Goal: Transaction & Acquisition: Book appointment/travel/reservation

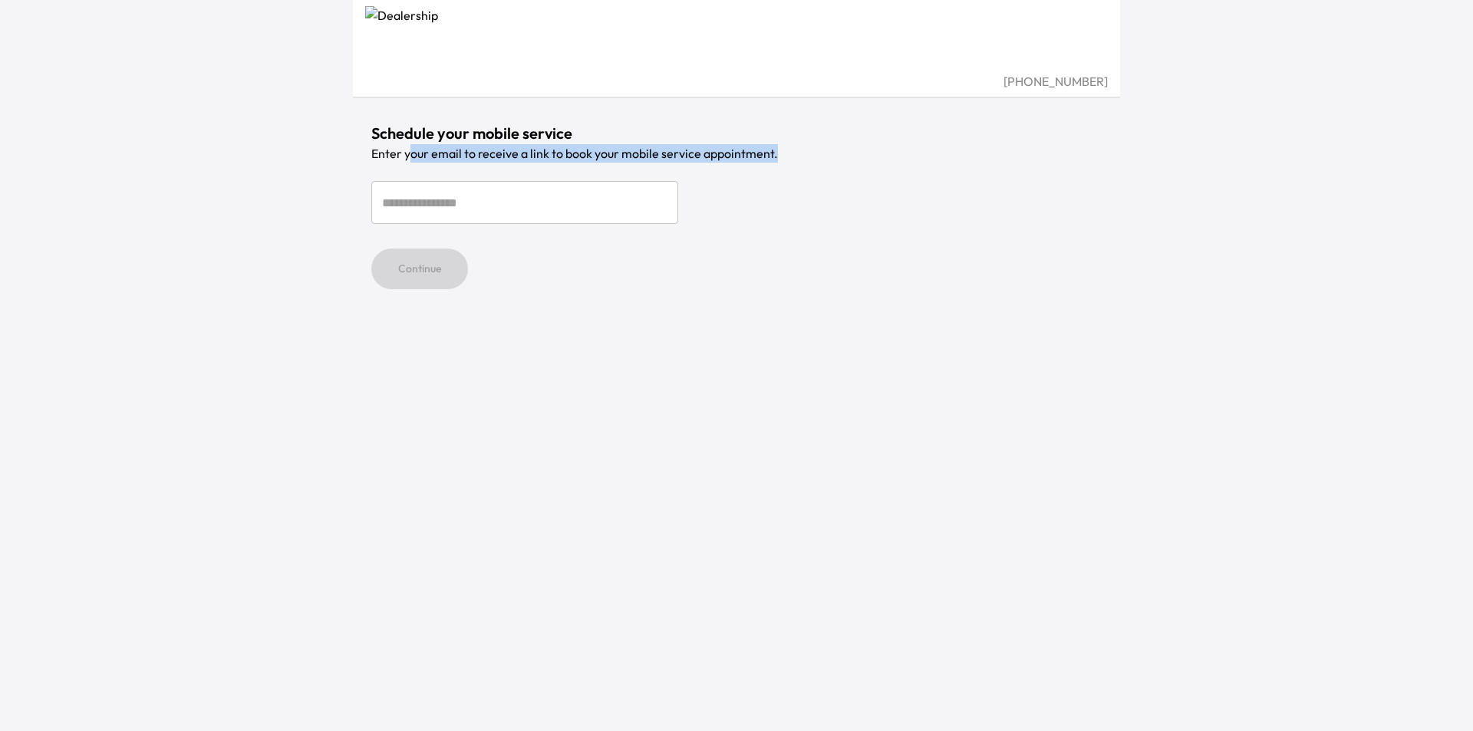
drag, startPoint x: 409, startPoint y: 153, endPoint x: 787, endPoint y: 153, distance: 378.1
click at [787, 153] on p "Enter your email to receive a link to book your mobile service appointment." at bounding box center [736, 153] width 730 height 18
click at [452, 206] on input "email" at bounding box center [524, 202] width 307 height 43
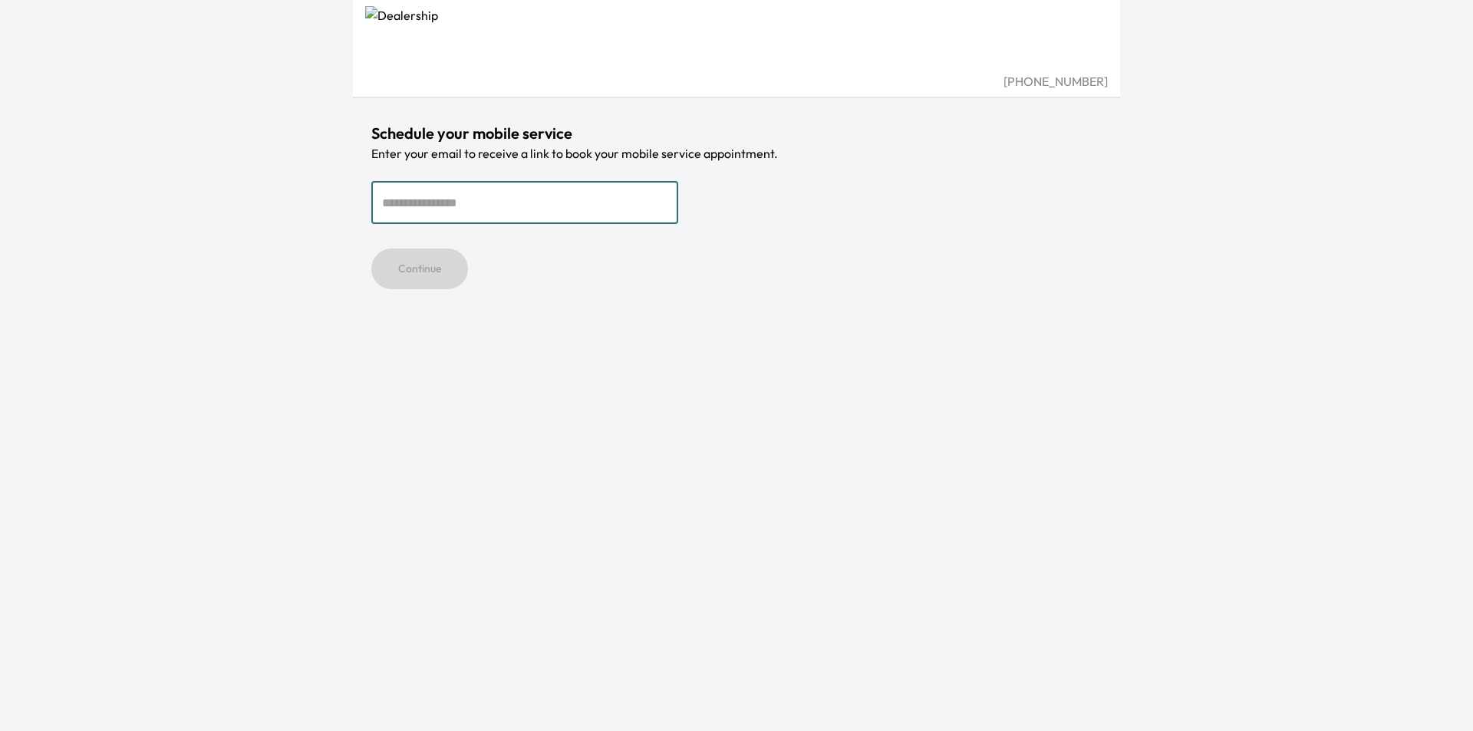
type input "**********"
click at [414, 277] on button "Continue" at bounding box center [419, 268] width 97 height 41
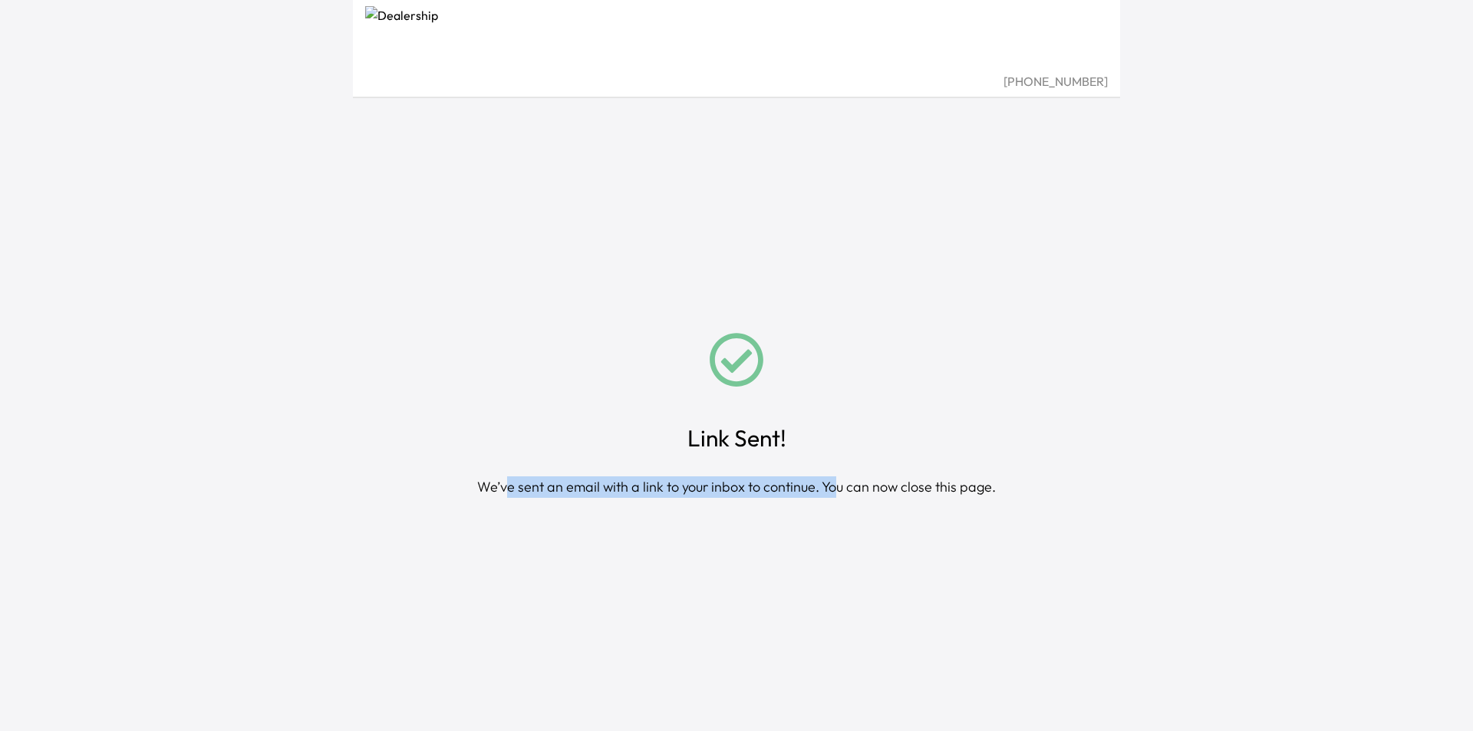
drag, startPoint x: 511, startPoint y: 485, endPoint x: 1220, endPoint y: 489, distance: 709.4
click at [839, 482] on div "We’ve sent an email with a link to your inbox to continue. You can now close th…" at bounding box center [736, 486] width 518 height 21
click at [706, 497] on div "We’ve sent an email with a link to your inbox to continue. You can now close th…" at bounding box center [736, 486] width 518 height 21
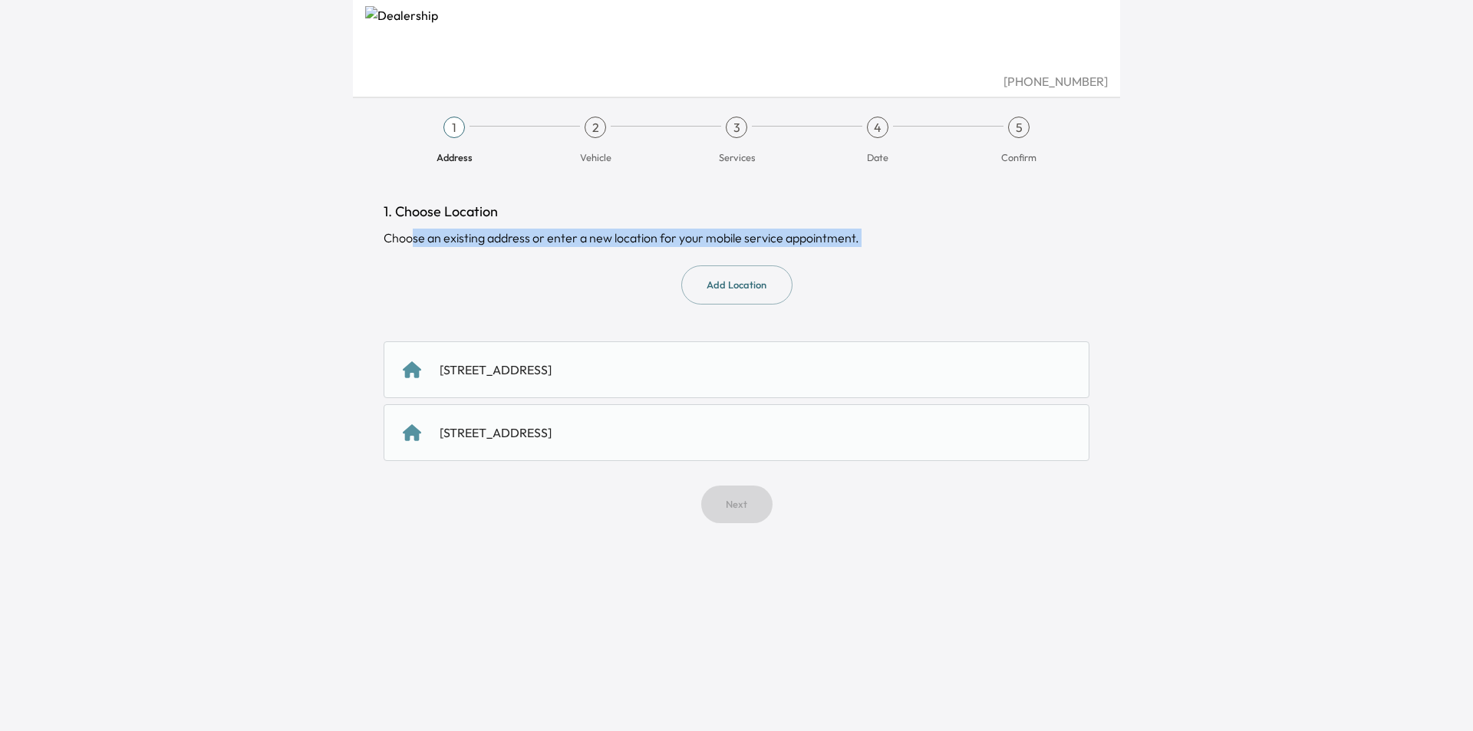
drag, startPoint x: 414, startPoint y: 239, endPoint x: 908, endPoint y: 248, distance: 494.0
click at [908, 248] on div "1. Choose Location Choose an existing address or enter a new location for your …" at bounding box center [736, 362] width 706 height 322
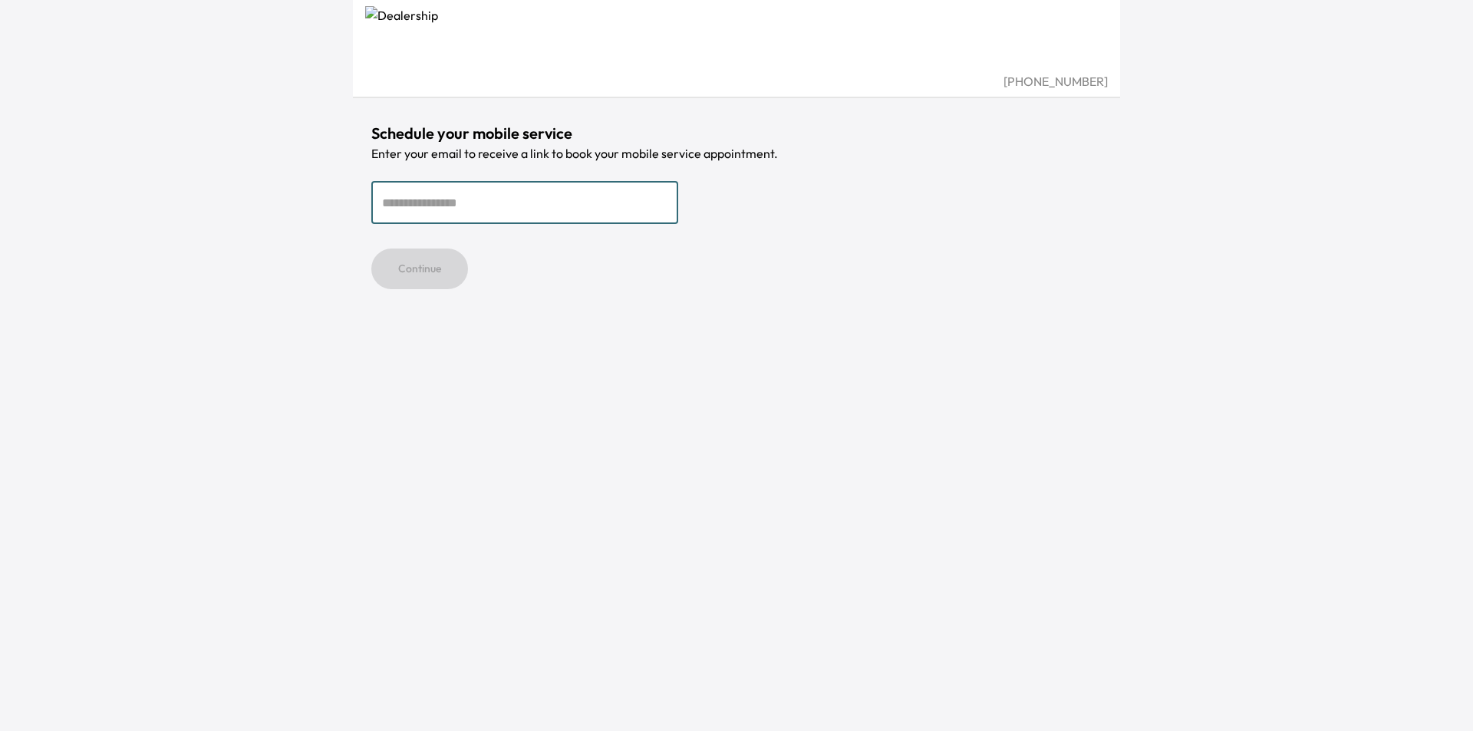
click at [414, 208] on input "email" at bounding box center [524, 202] width 307 height 43
type input "**********"
drag, startPoint x: 425, startPoint y: 272, endPoint x: 1192, endPoint y: 324, distance: 768.7
click at [429, 272] on button "Continue" at bounding box center [419, 268] width 97 height 41
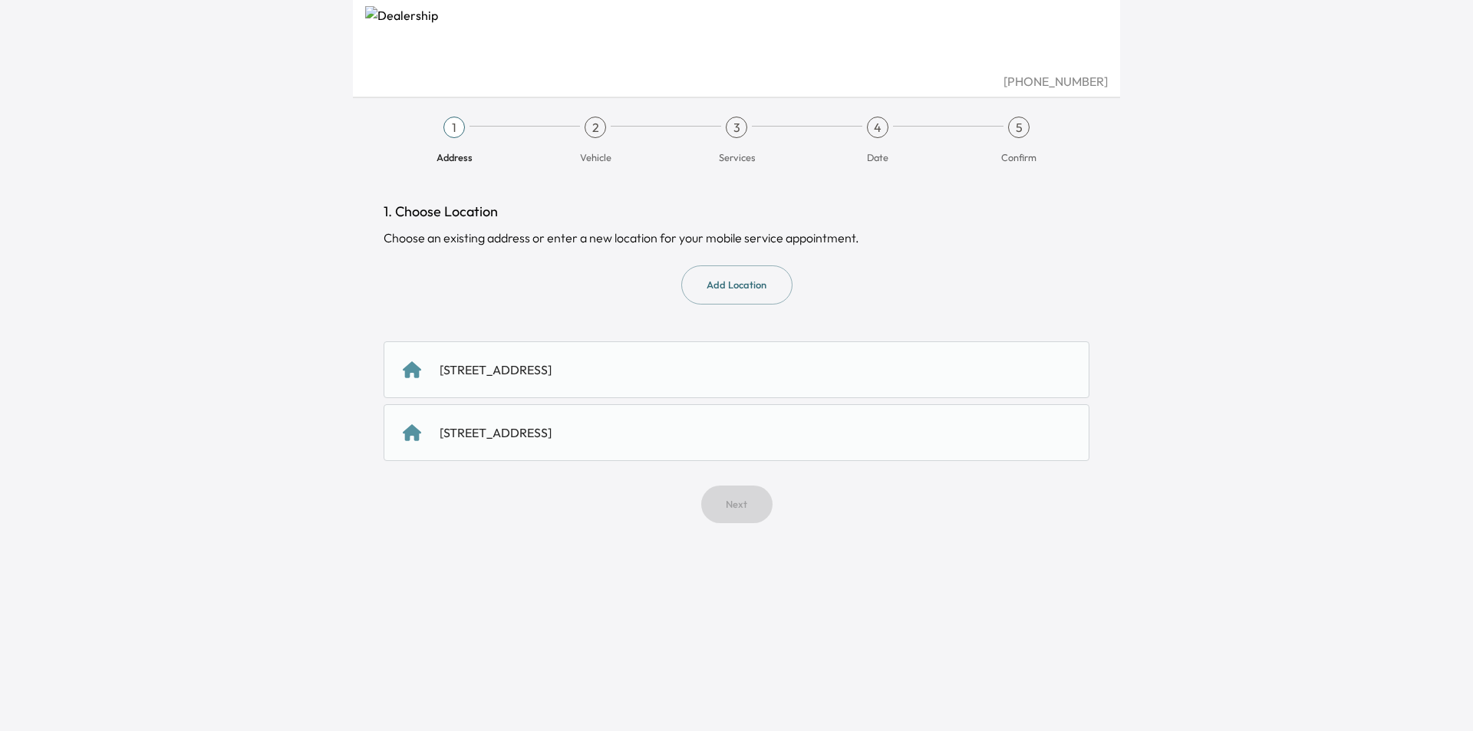
click at [551, 379] on div "[STREET_ADDRESS]" at bounding box center [495, 369] width 112 height 18
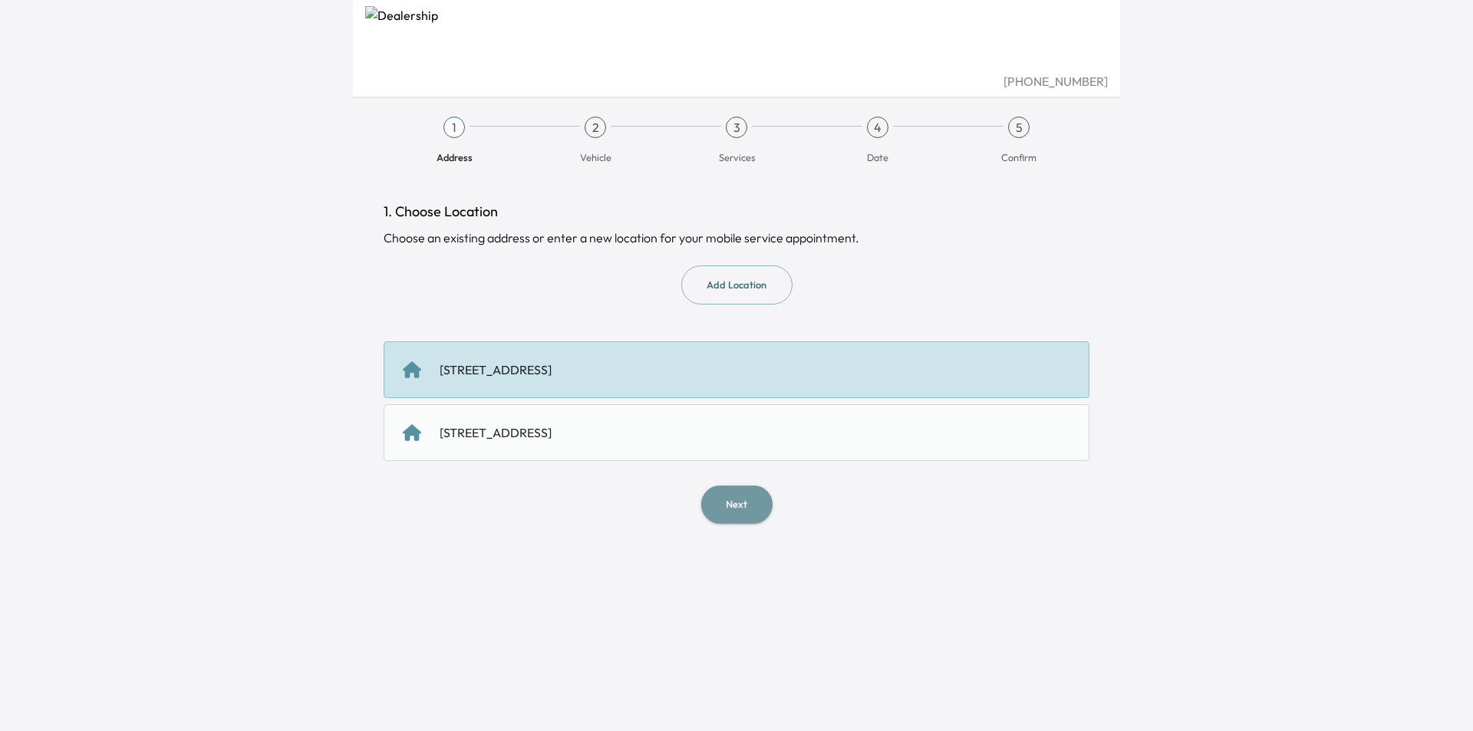
click at [752, 505] on button "Next" at bounding box center [736, 504] width 71 height 38
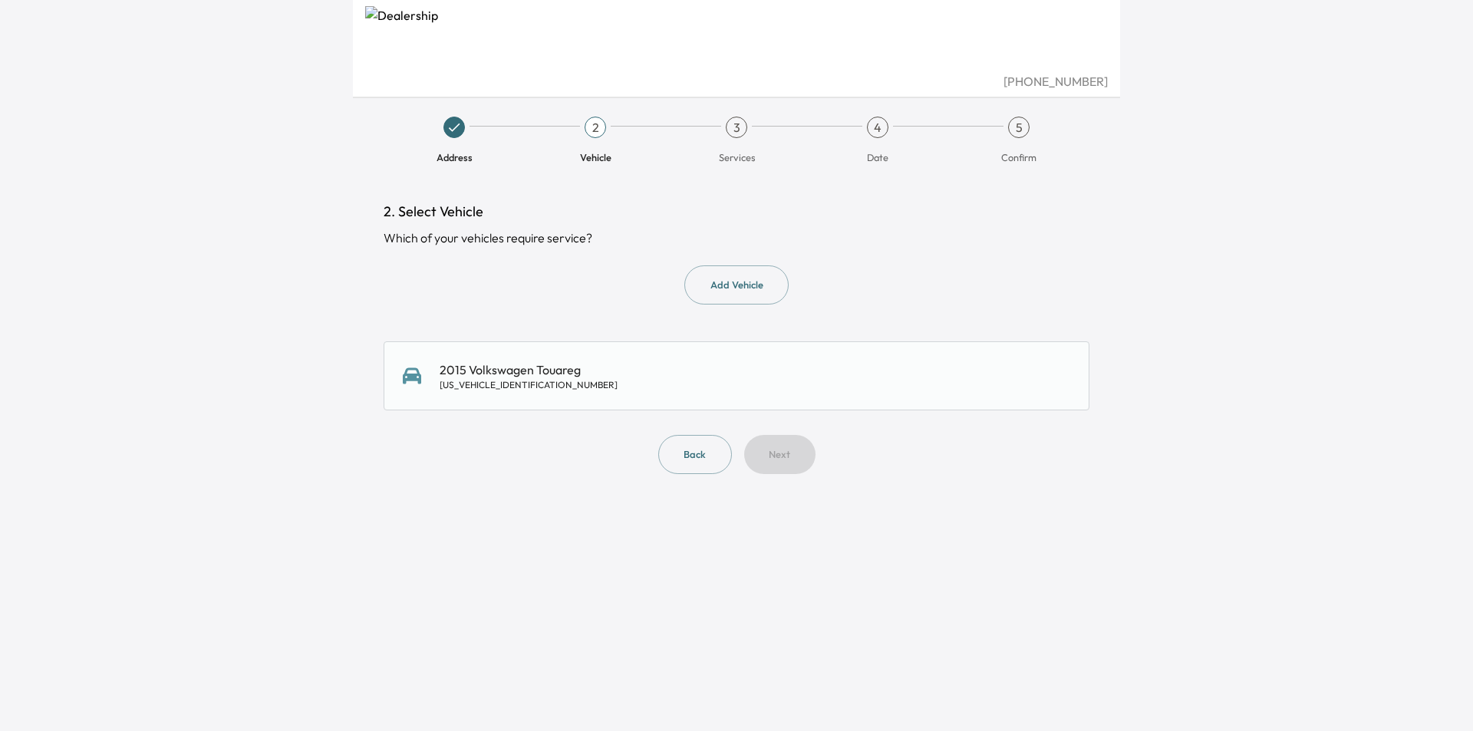
click at [629, 369] on div "2015 Volkswagen Touareg WVGEF9BPXFD008221" at bounding box center [736, 375] width 667 height 31
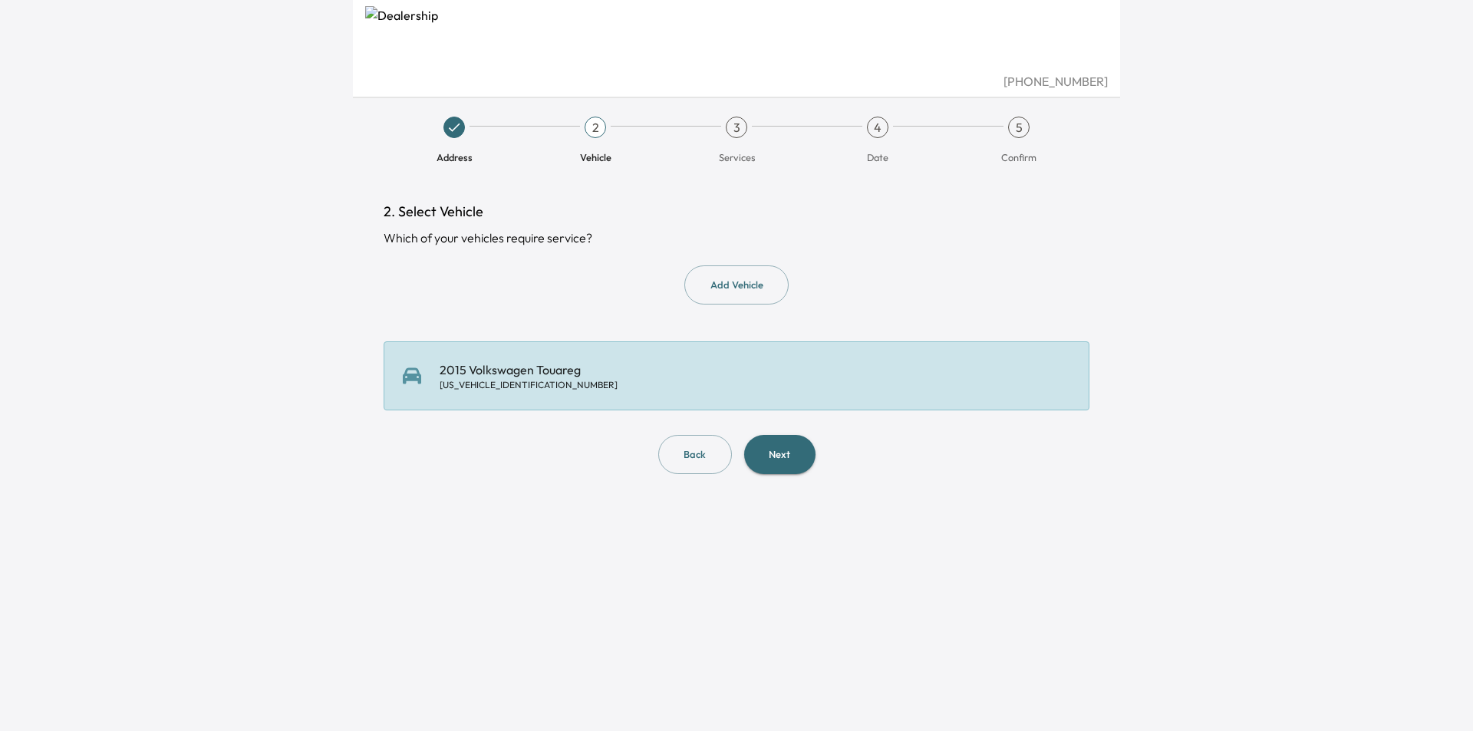
click at [782, 455] on button "Next" at bounding box center [779, 454] width 71 height 39
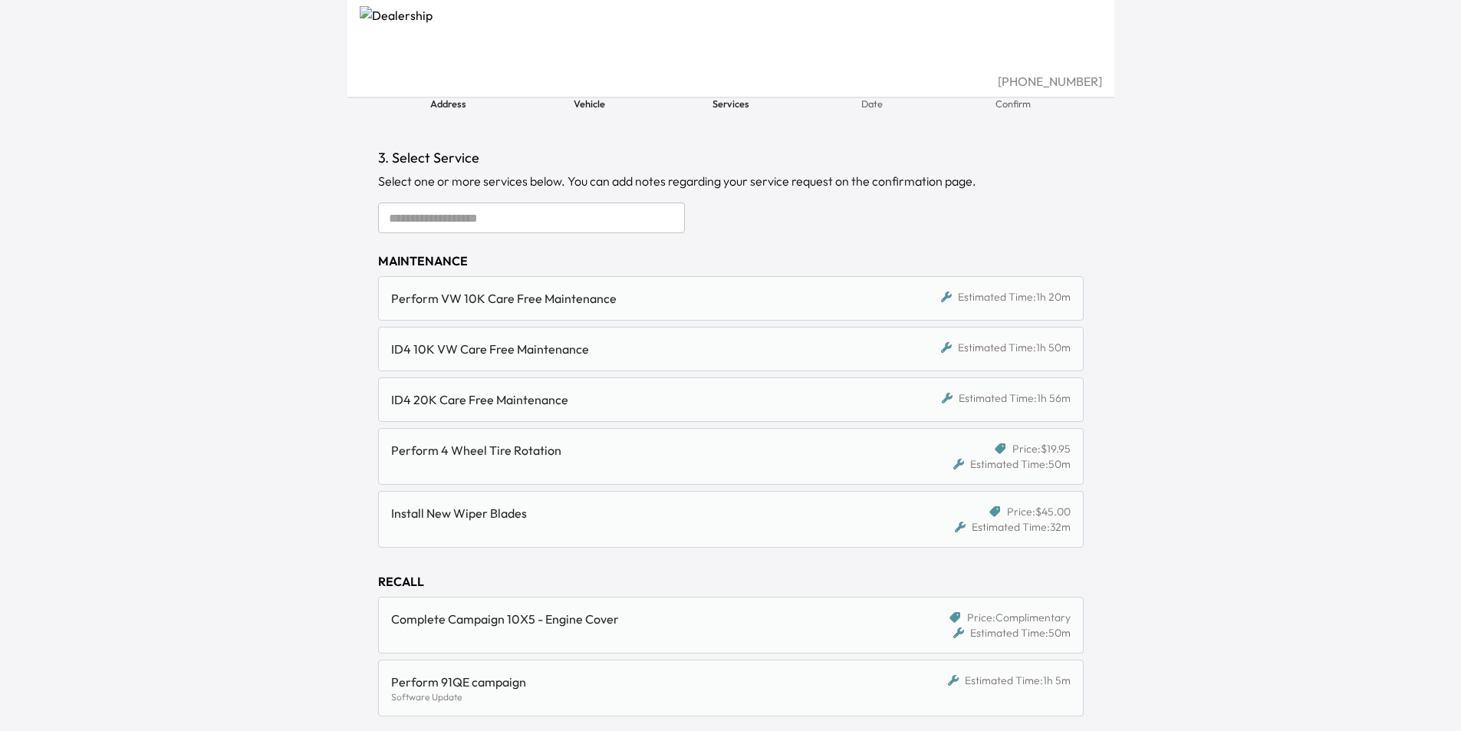
scroll to position [18, 0]
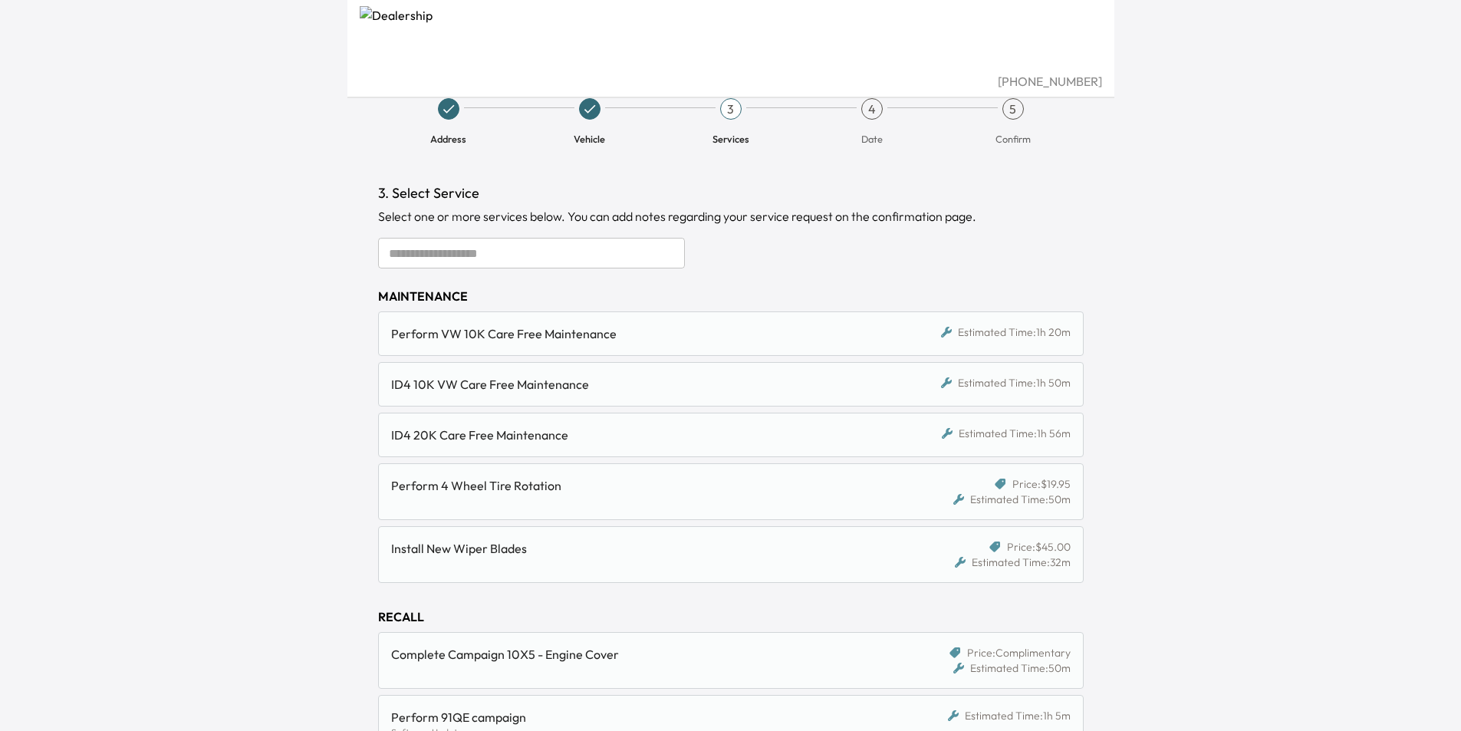
click at [524, 333] on div "Perform VW 10K Care Free Maintenance" at bounding box center [640, 333] width 498 height 18
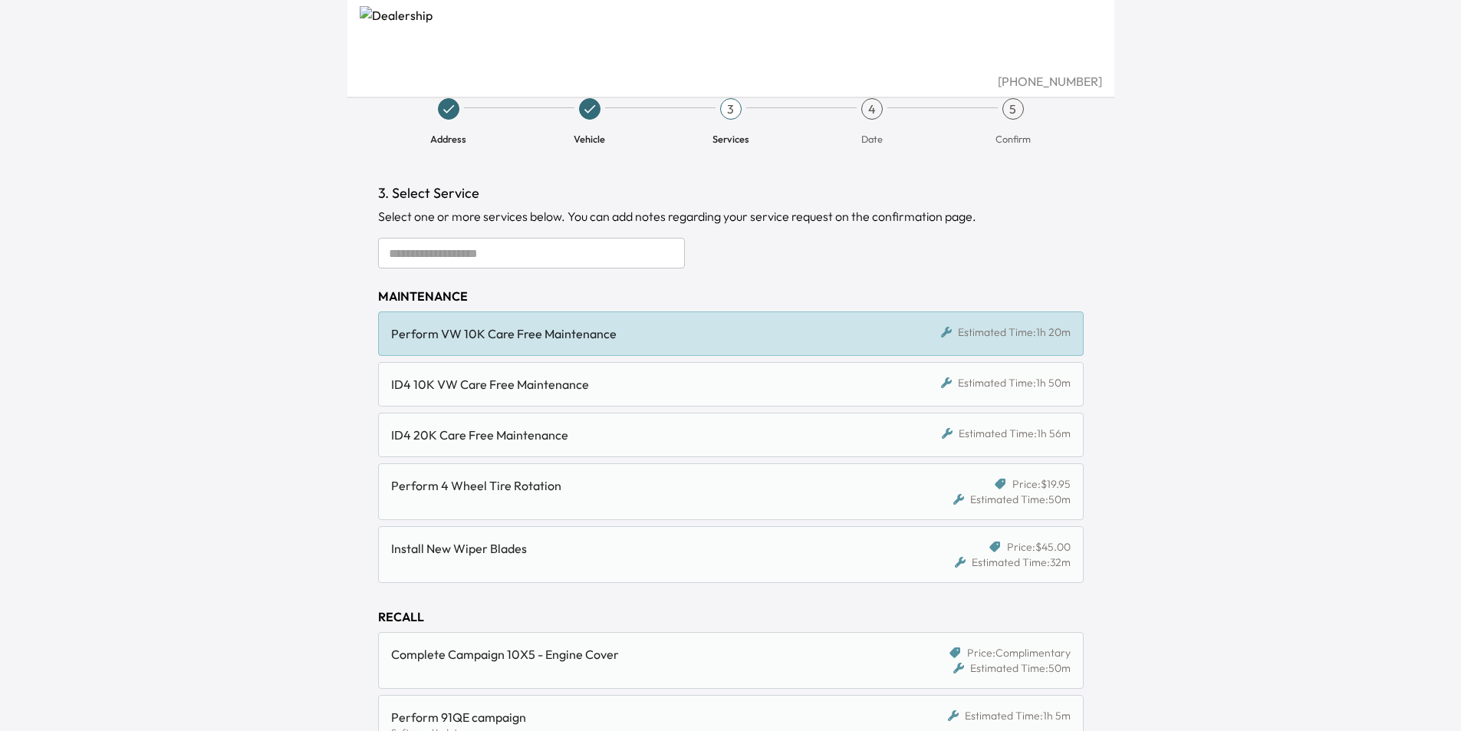
click at [587, 334] on div "Perform VW 10K Care Free Maintenance" at bounding box center [640, 333] width 498 height 18
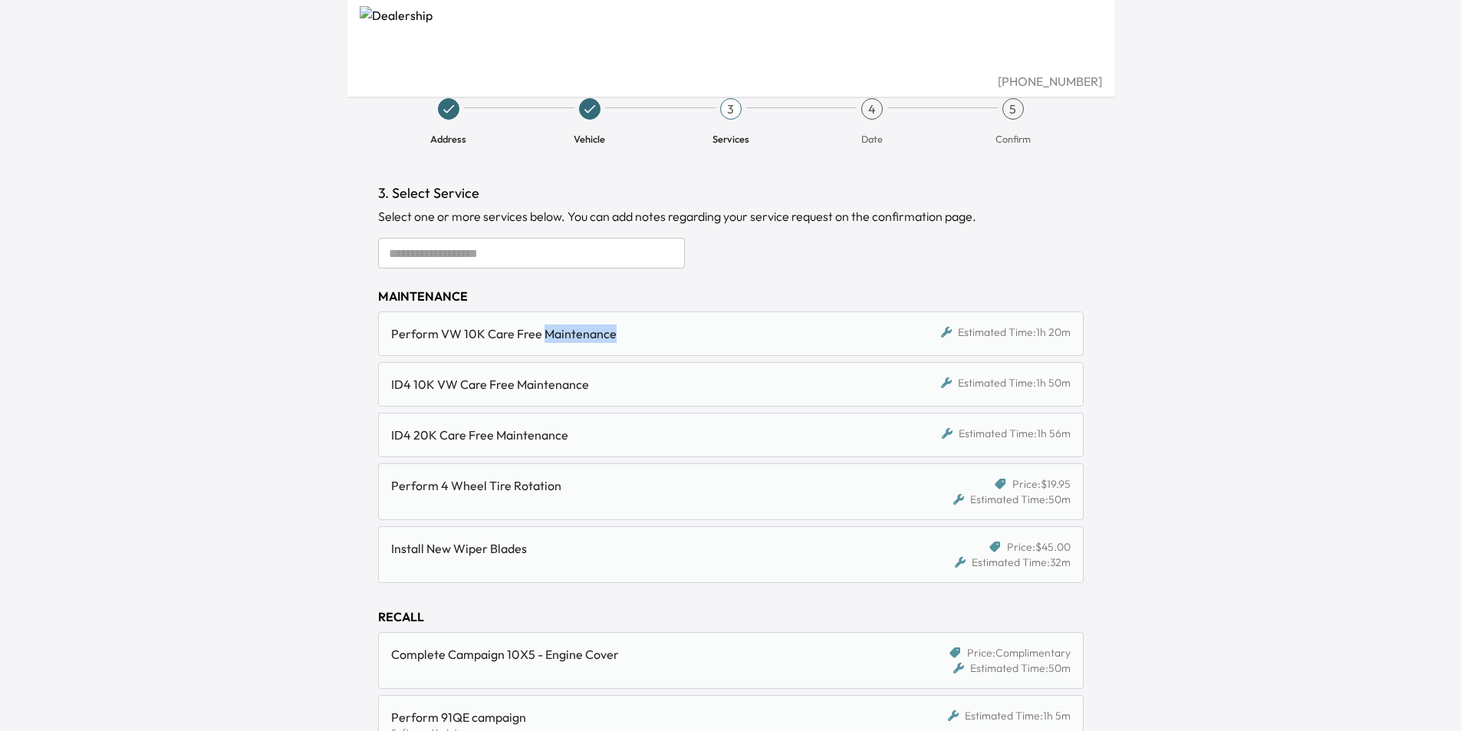
click at [587, 334] on div "Perform VW 10K Care Free Maintenance" at bounding box center [640, 333] width 498 height 18
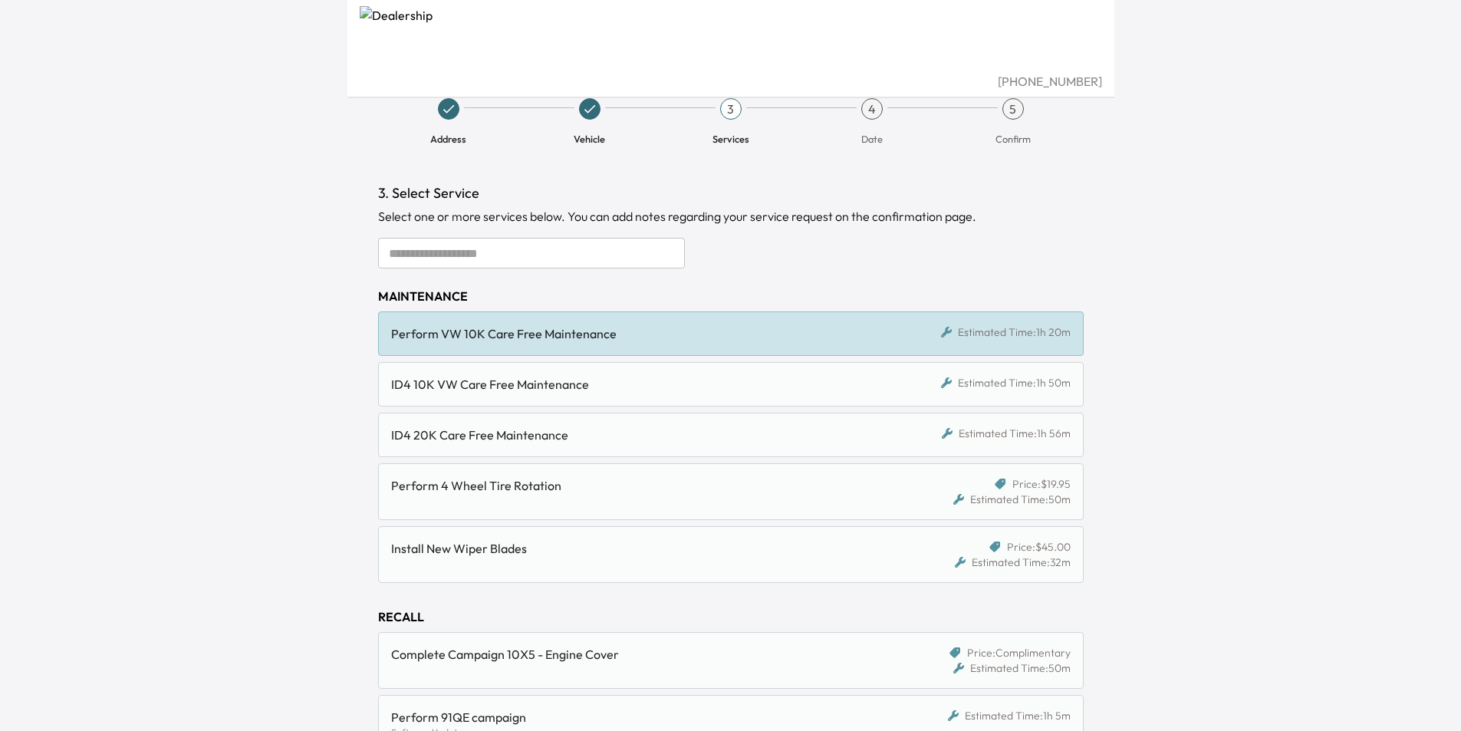
click at [486, 333] on div "Perform VW 10K Care Free Maintenance" at bounding box center [640, 333] width 498 height 18
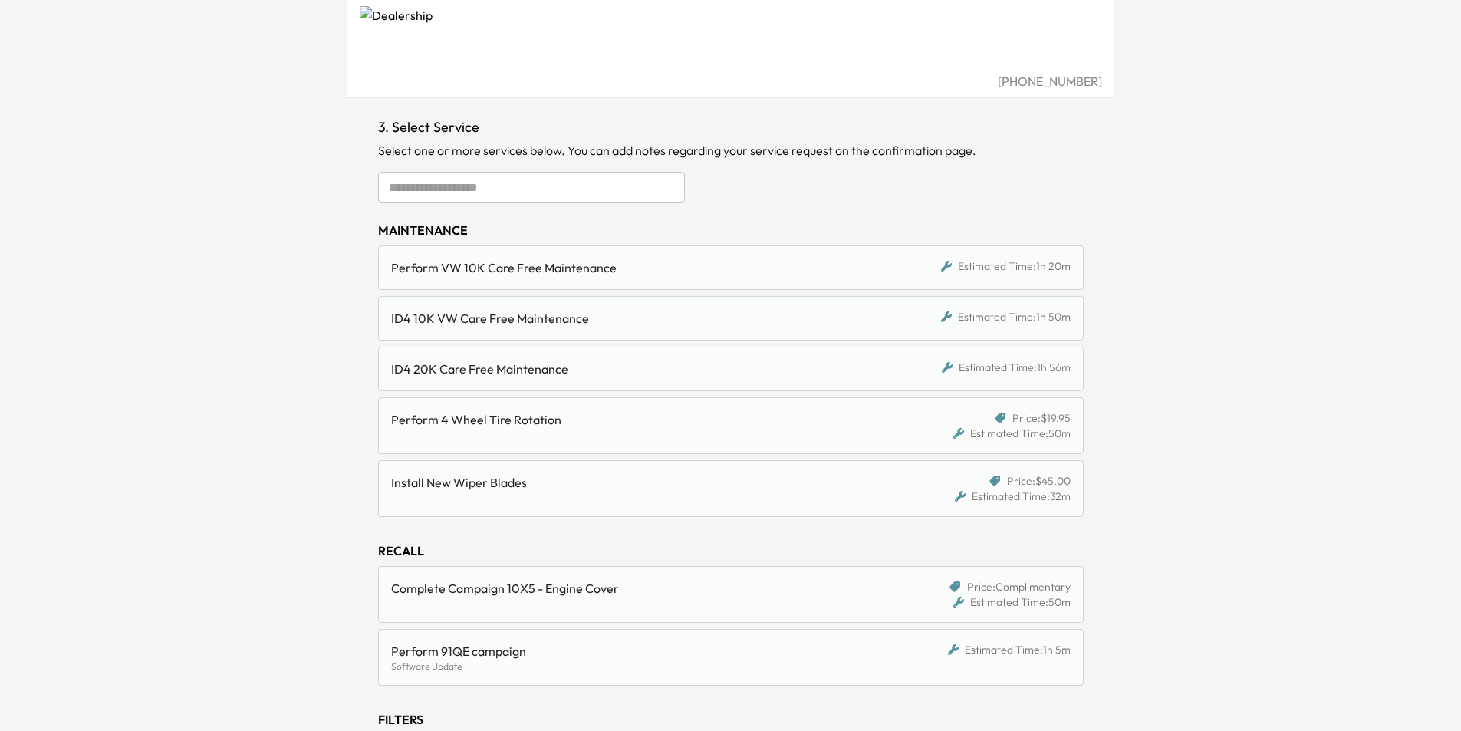
scroll to position [172, 0]
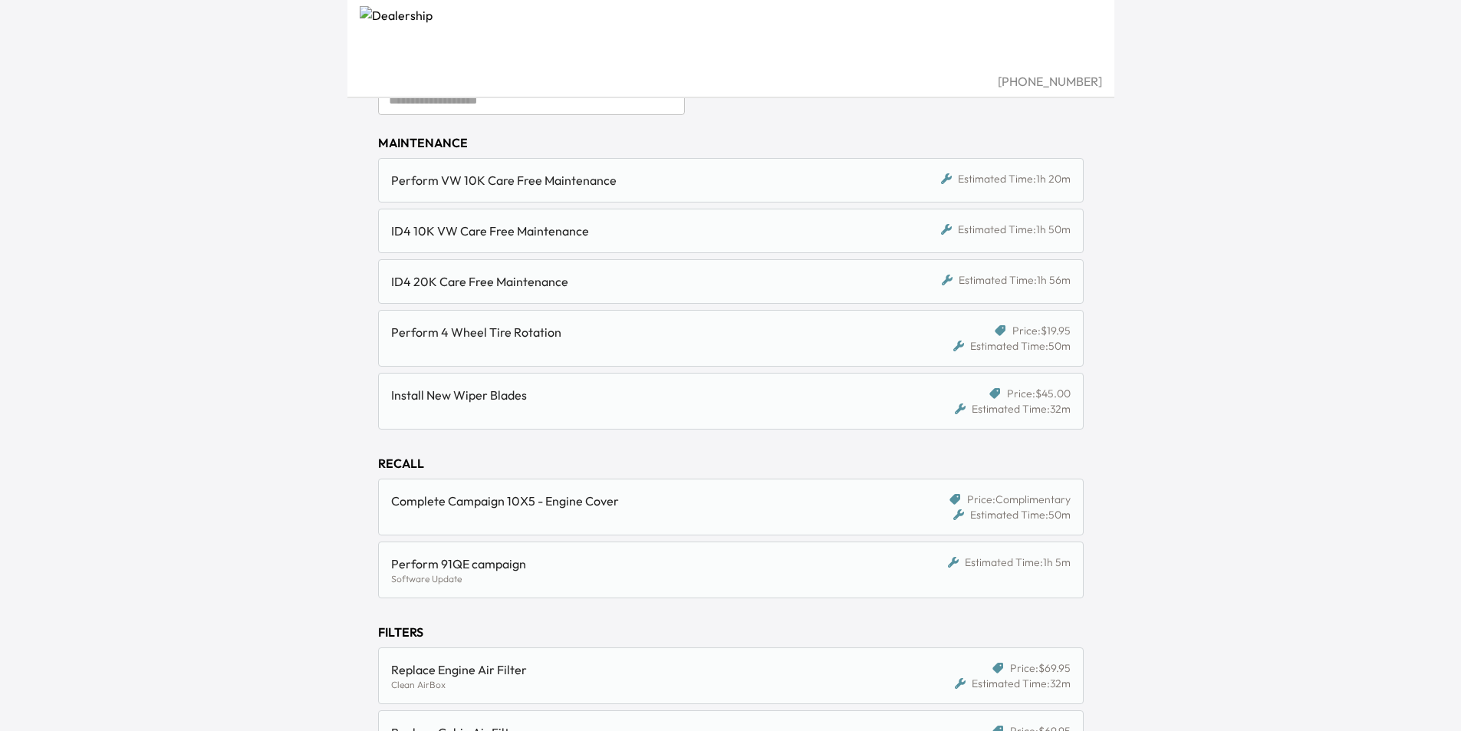
click at [602, 181] on div "Perform VW 10K Care Free Maintenance" at bounding box center [640, 180] width 498 height 18
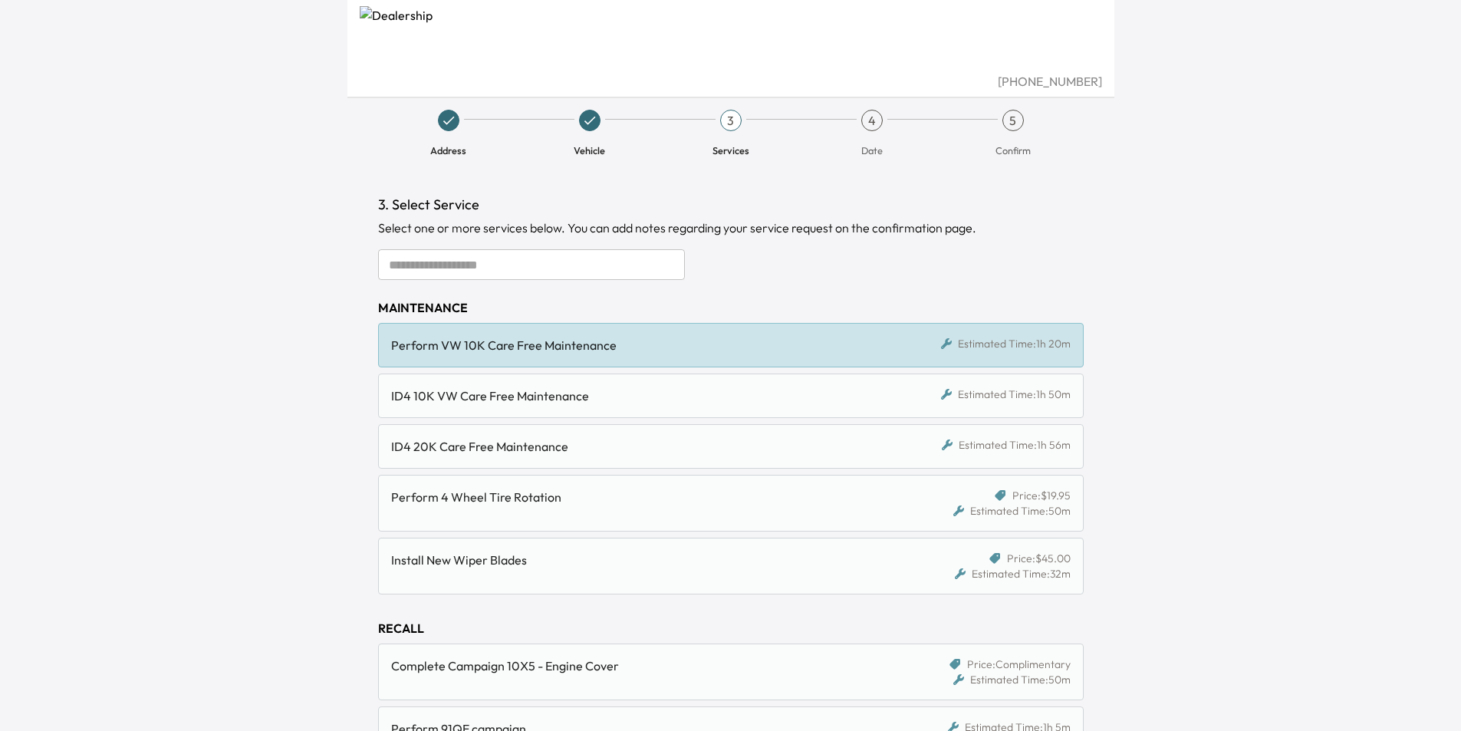
scroll to position [0, 0]
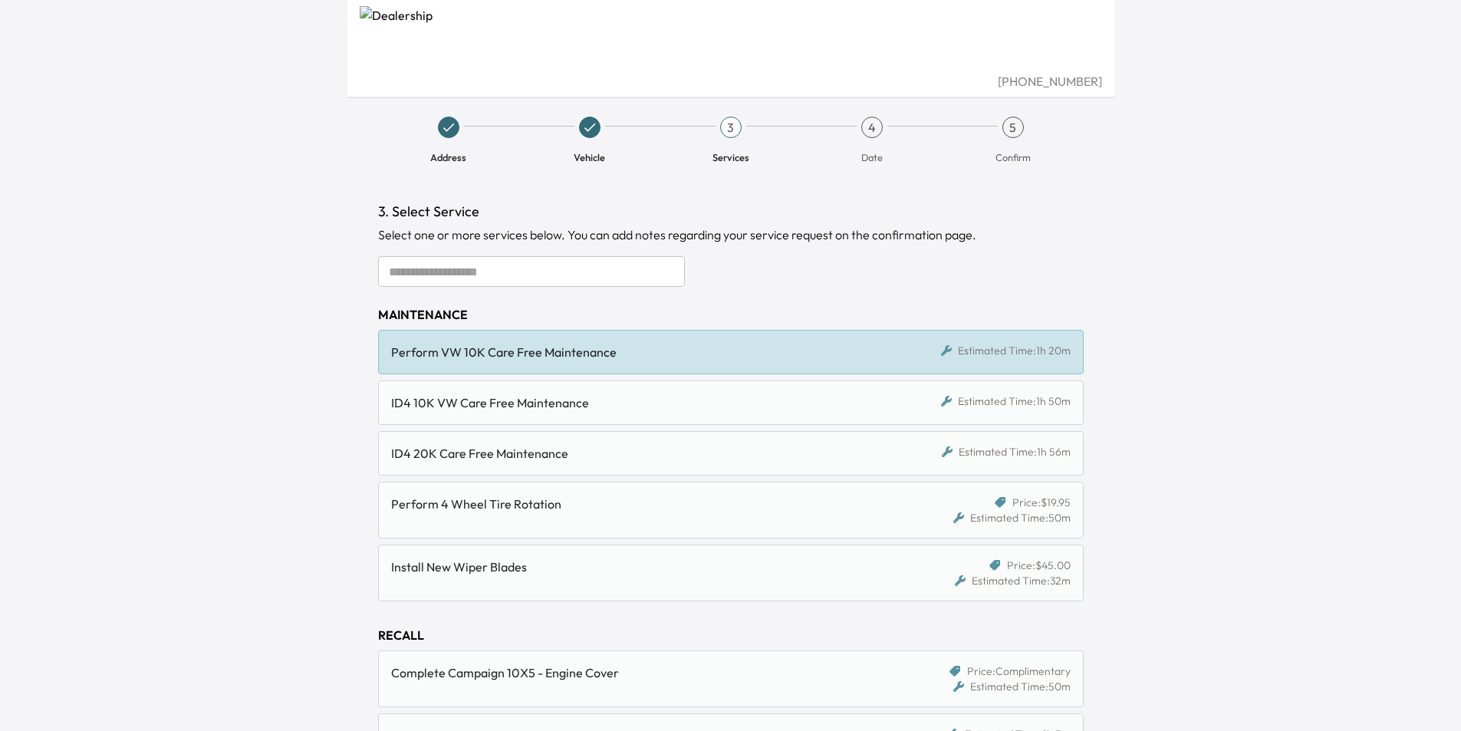
click at [777, 344] on div "Perform VW 10K Care Free Maintenance" at bounding box center [640, 352] width 498 height 18
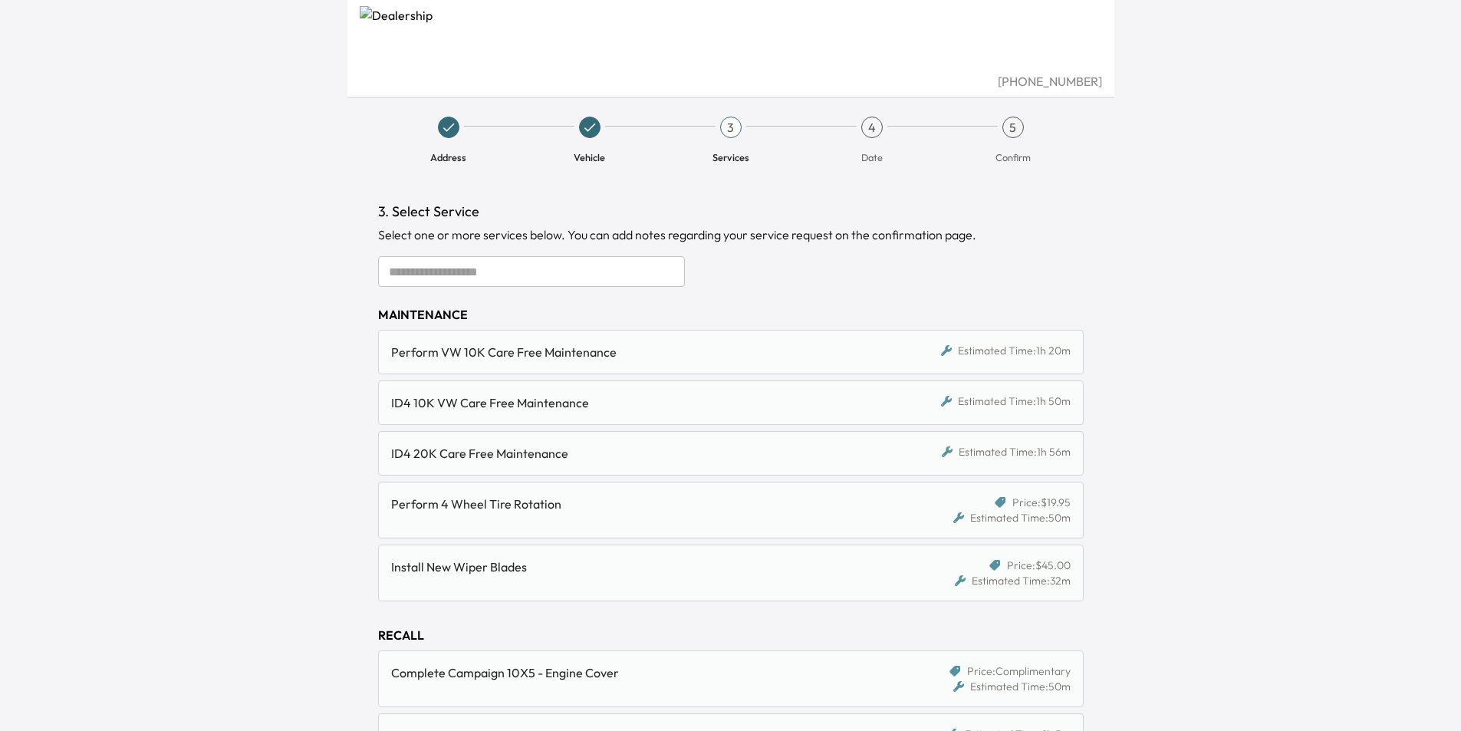
click at [777, 344] on div "Perform VW 10K Care Free Maintenance" at bounding box center [640, 352] width 498 height 18
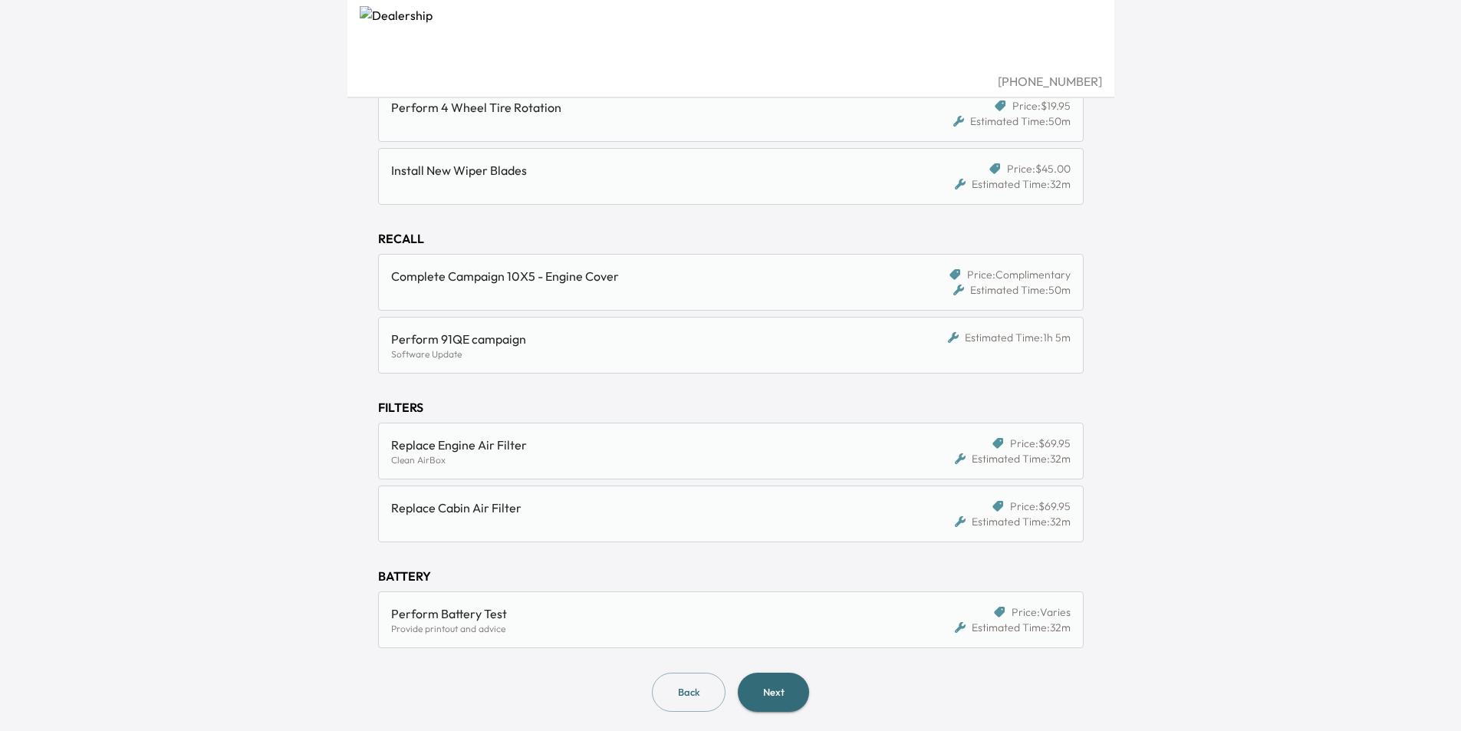
scroll to position [402, 0]
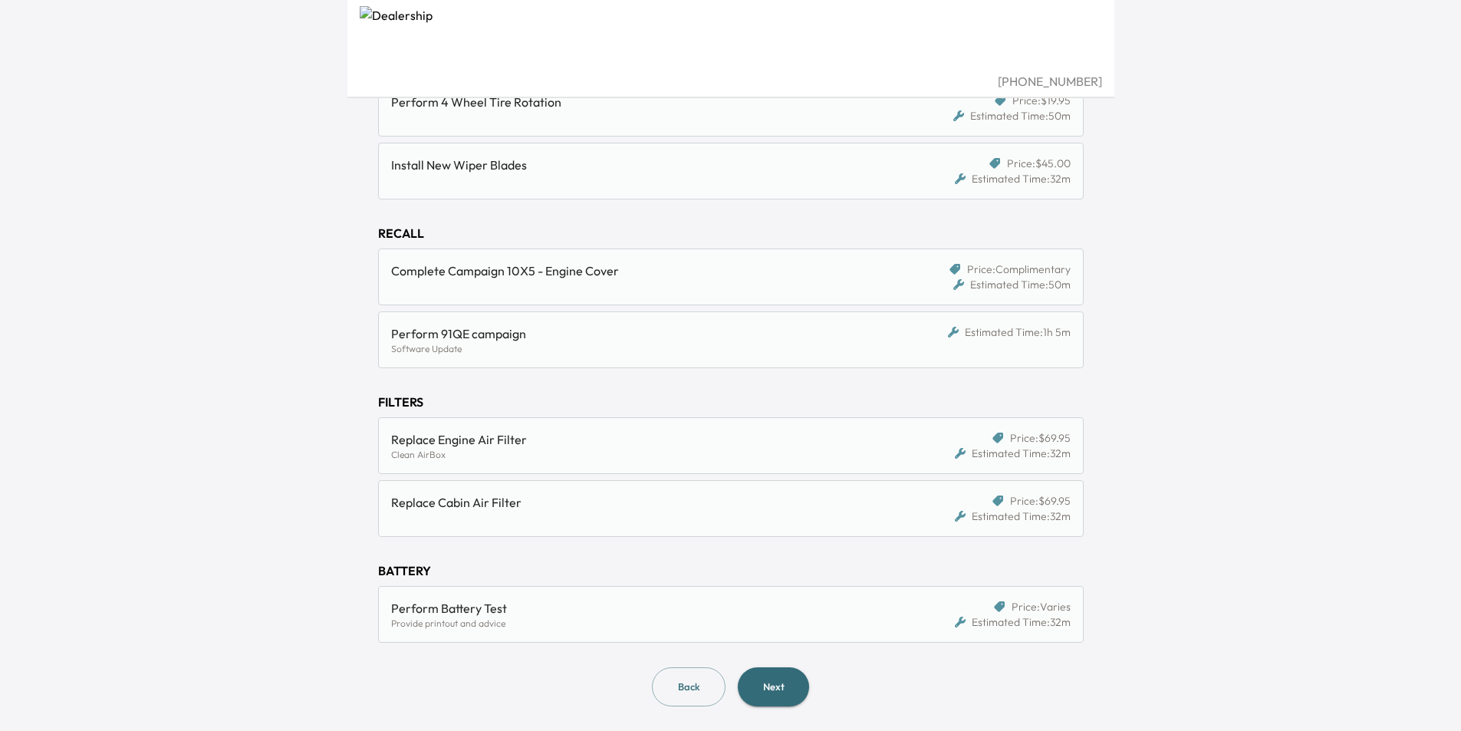
click at [768, 692] on button "Next" at bounding box center [773, 686] width 71 height 39
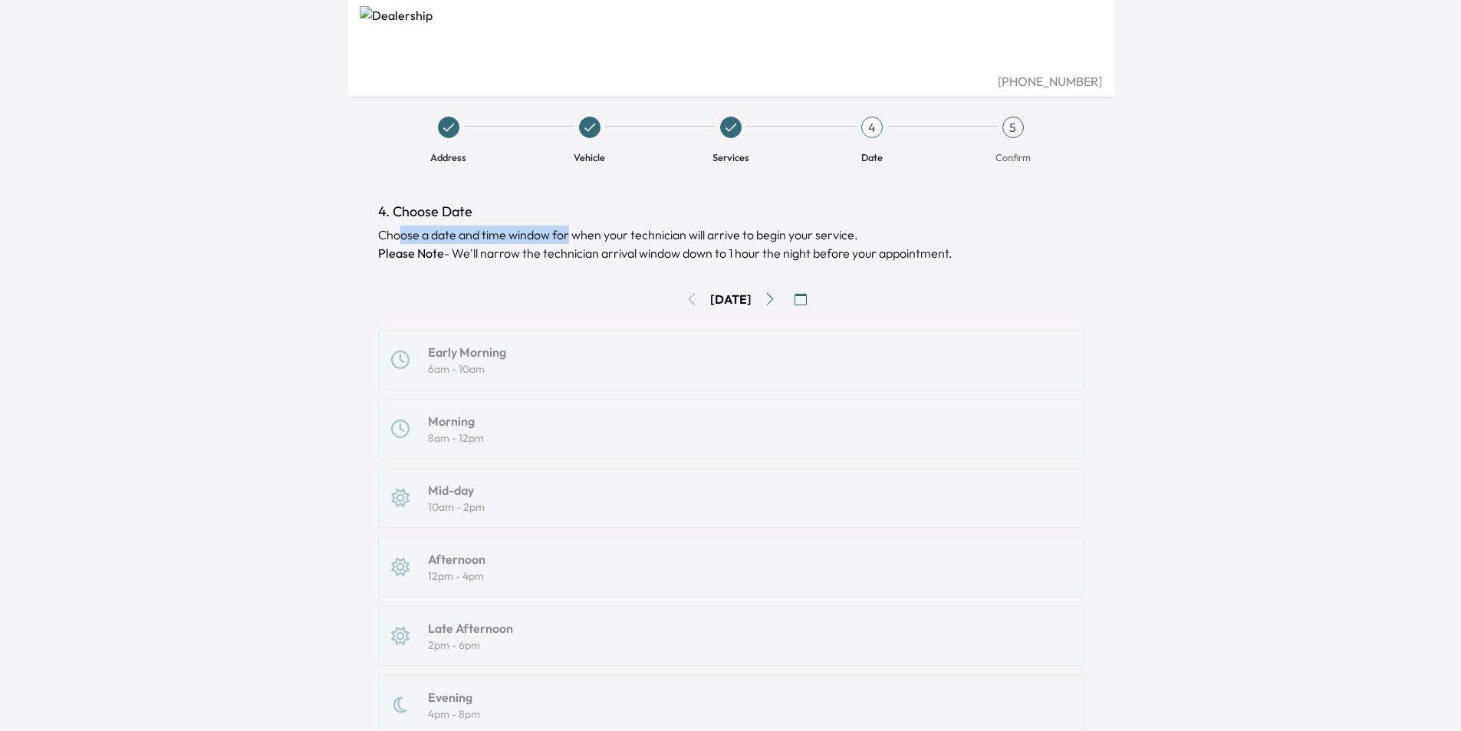
drag, startPoint x: 403, startPoint y: 228, endPoint x: 568, endPoint y: 239, distance: 166.1
click at [568, 239] on div "Choose a date and time window for when your technician will arrive to begin you…" at bounding box center [731, 243] width 706 height 37
click at [773, 298] on icon "Go to next day" at bounding box center [769, 299] width 7 height 12
click at [686, 298] on icon "Go to previous day" at bounding box center [692, 299] width 12 height 12
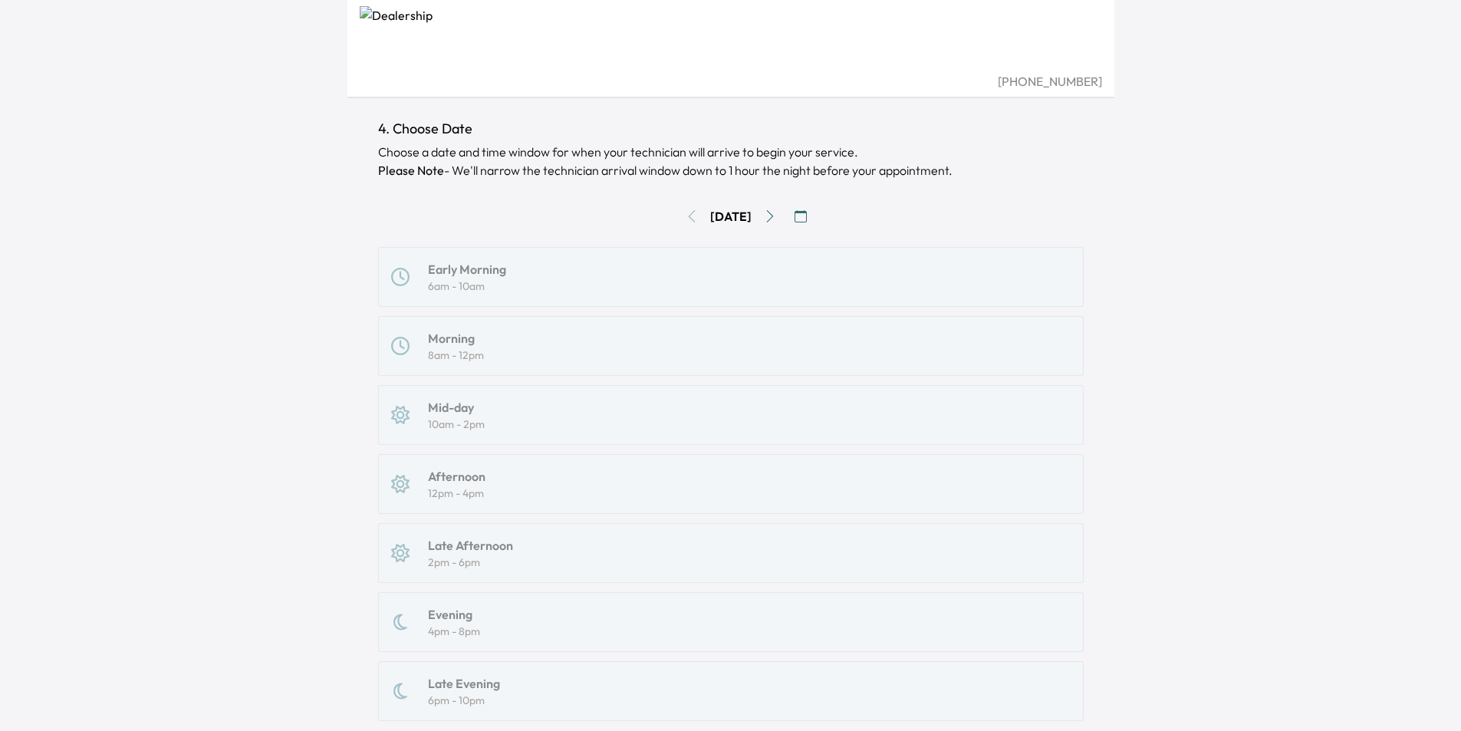
scroll to position [204, 0]
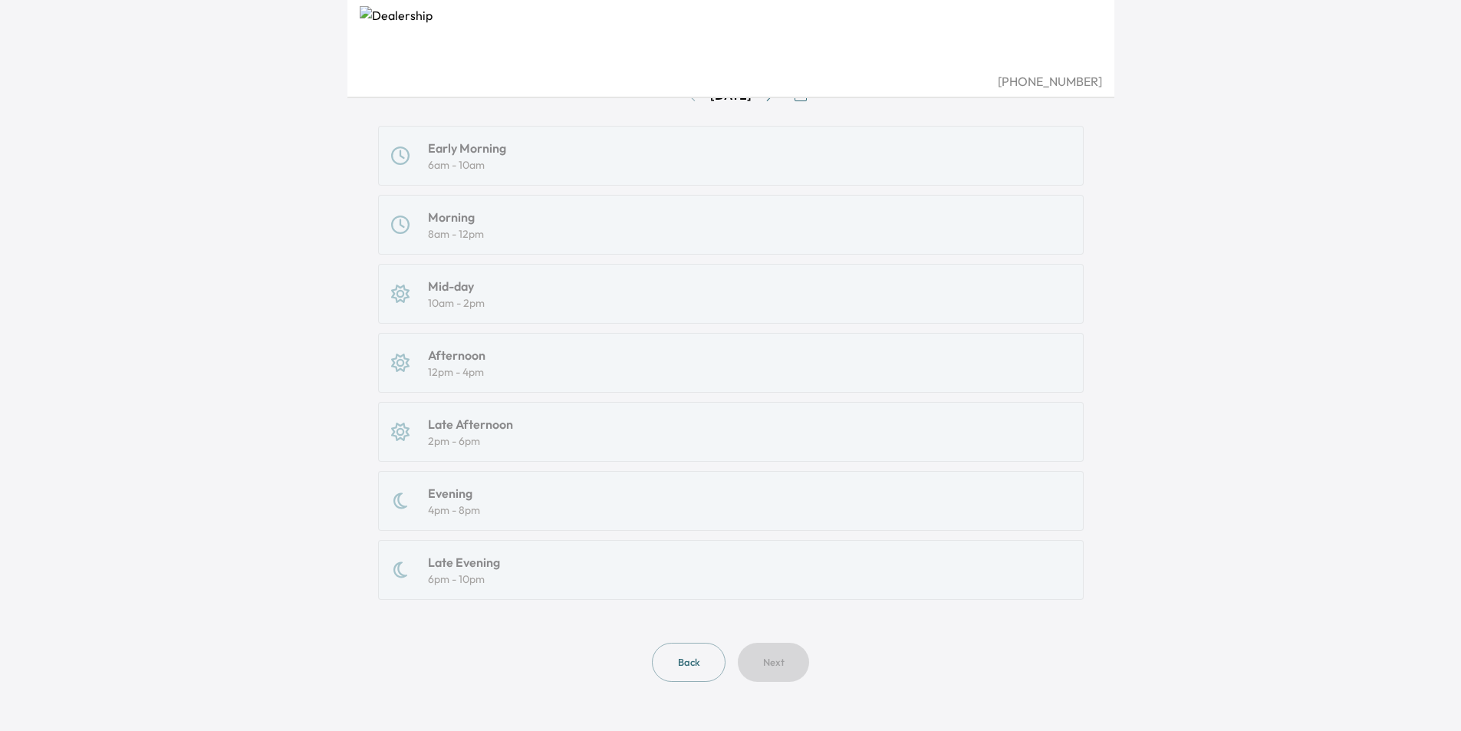
click at [584, 342] on div "Early Morning 6am - 10am Morning 8am - 12pm Mid-day 10am - 2pm Afternoon 12pm -…" at bounding box center [731, 363] width 706 height 474
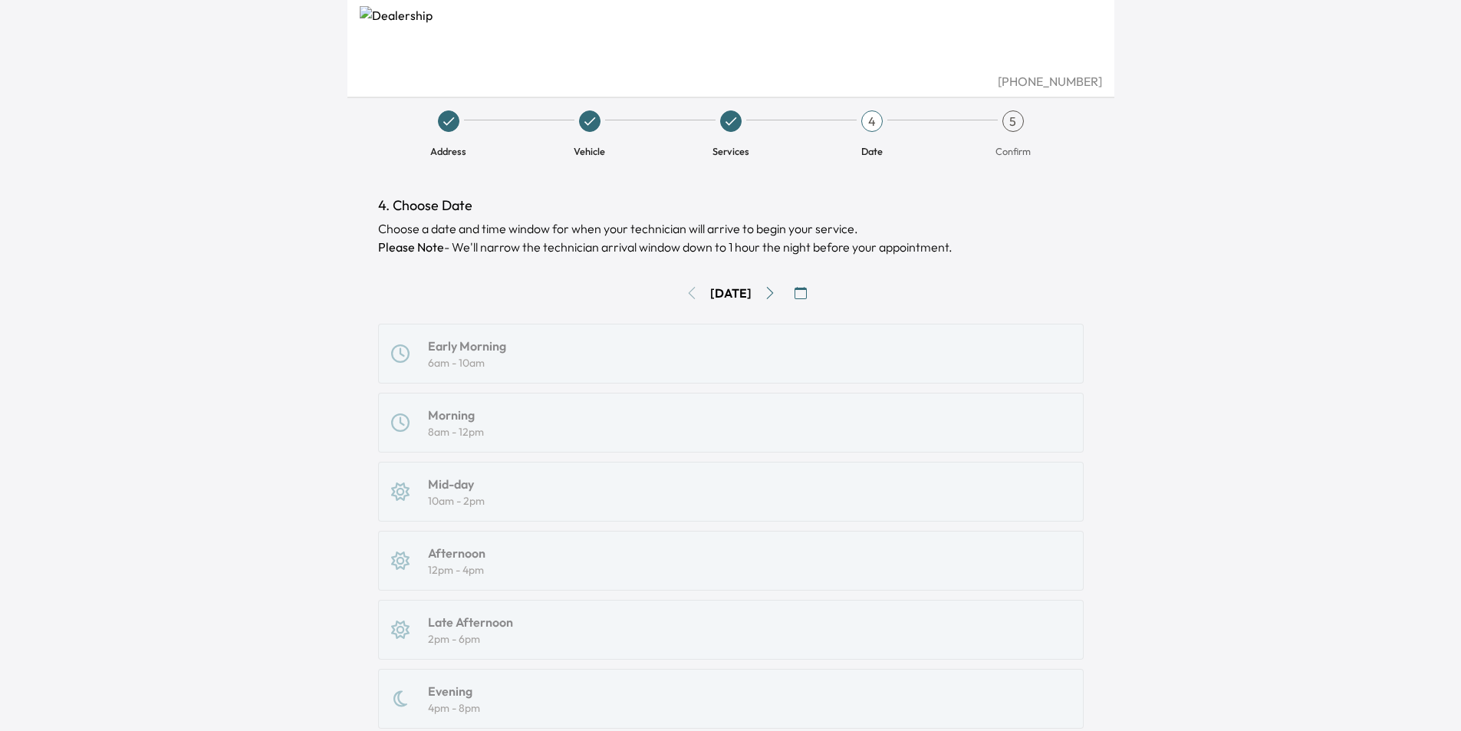
scroll to position [0, 0]
click at [682, 299] on div "Sat, Sep 13" at bounding box center [731, 299] width 706 height 25
click at [775, 300] on icon "Go to next day" at bounding box center [770, 299] width 12 height 12
click at [776, 298] on icon "Go to next day" at bounding box center [770, 299] width 12 height 12
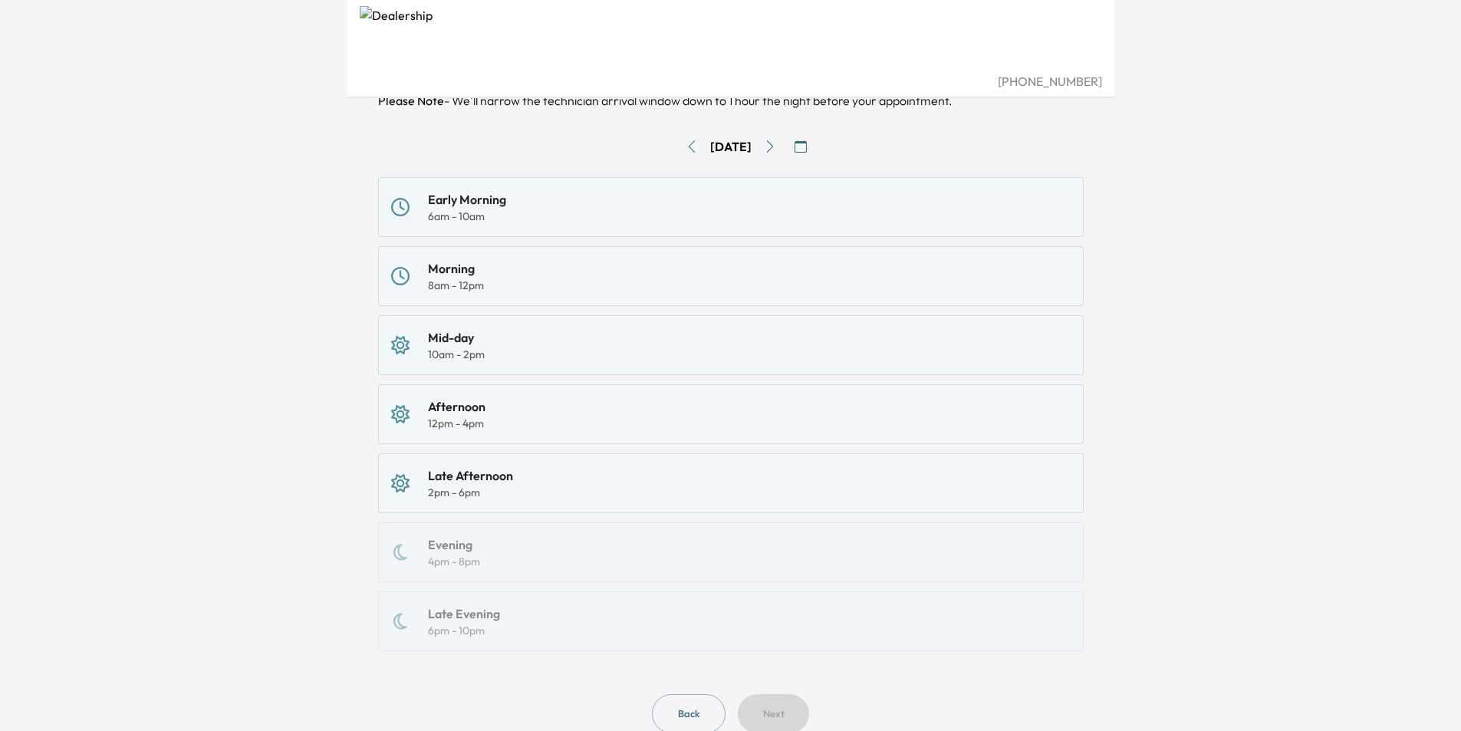
scroll to position [153, 0]
click at [776, 142] on icon "Go to next day" at bounding box center [770, 146] width 12 height 12
click at [776, 144] on icon "Go to next day" at bounding box center [770, 146] width 12 height 12
click at [773, 144] on icon "Go to next day" at bounding box center [769, 146] width 7 height 12
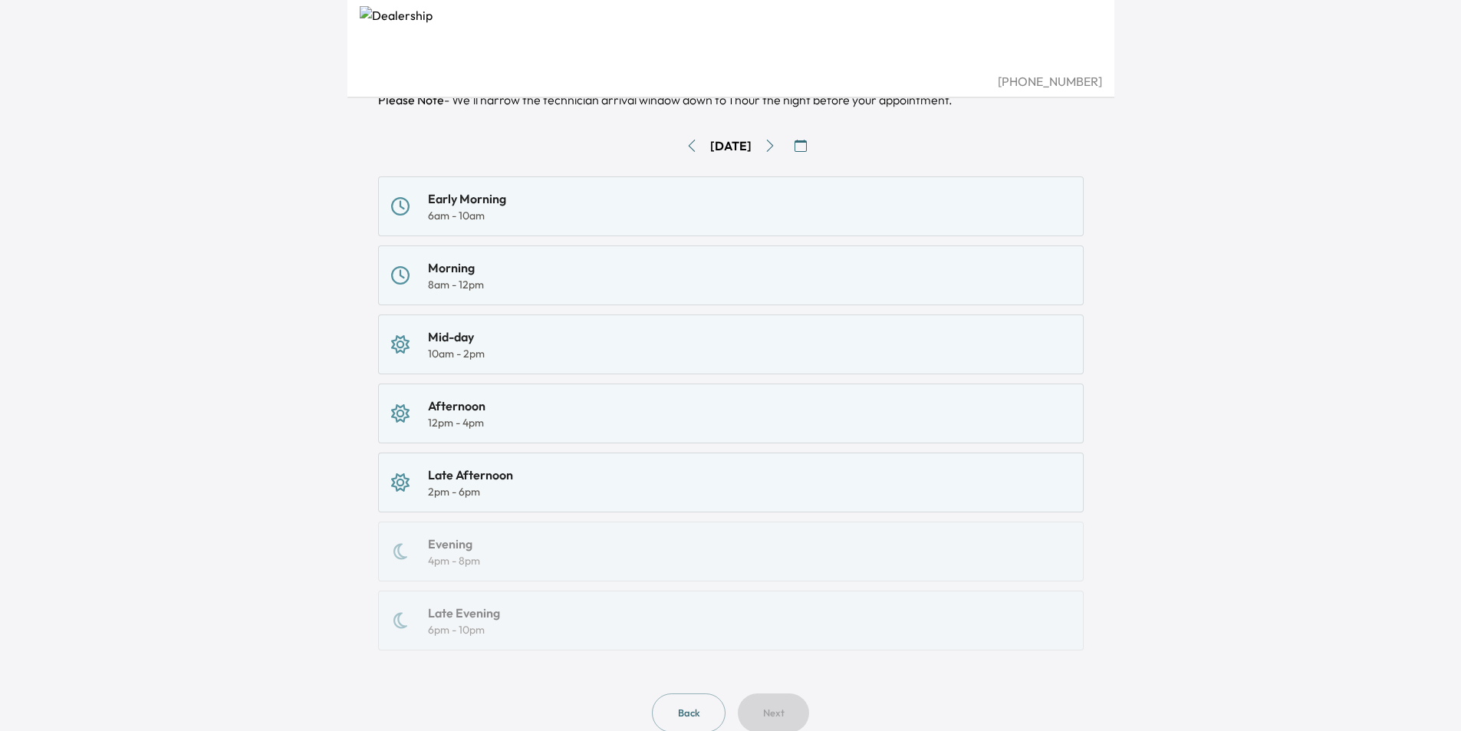
click at [467, 282] on div "8am - 12pm" at bounding box center [456, 284] width 56 height 15
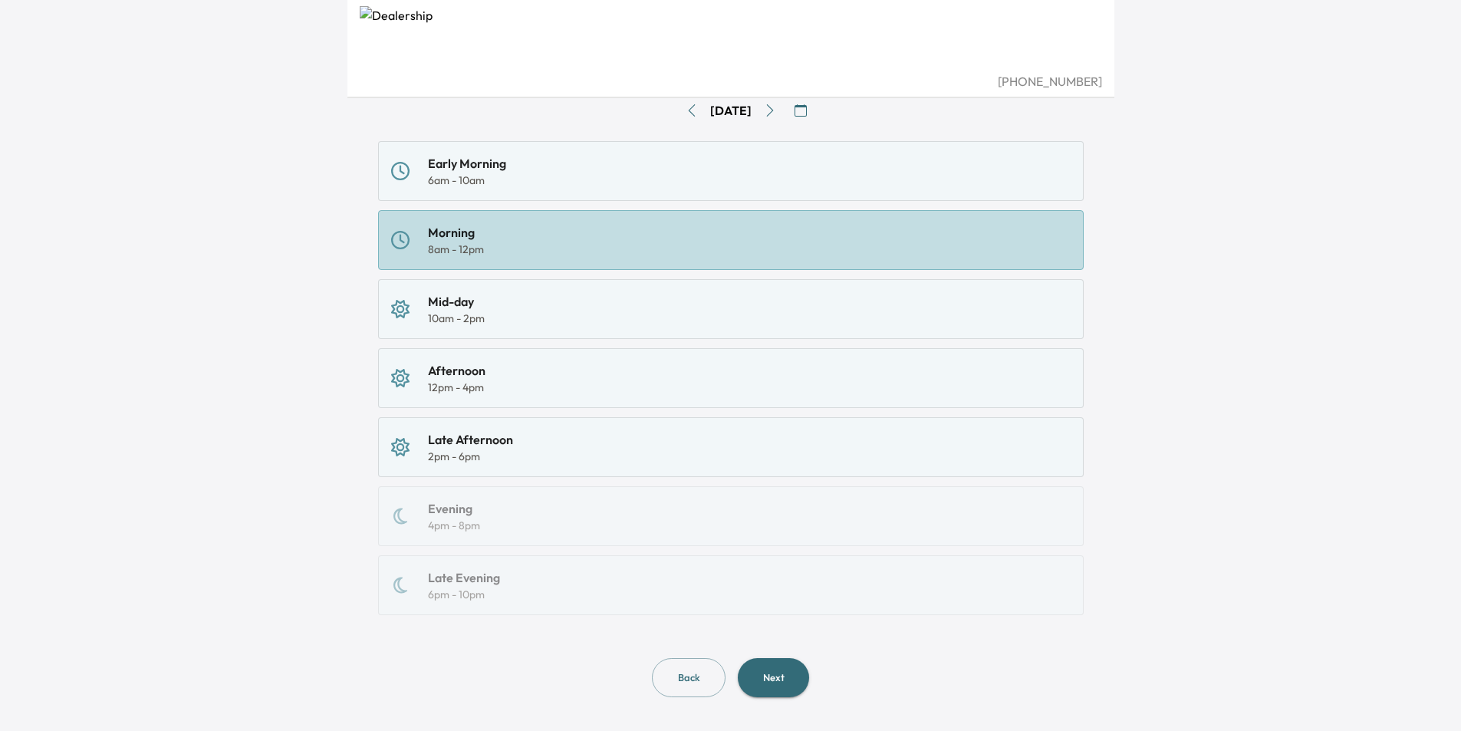
scroll to position [204, 0]
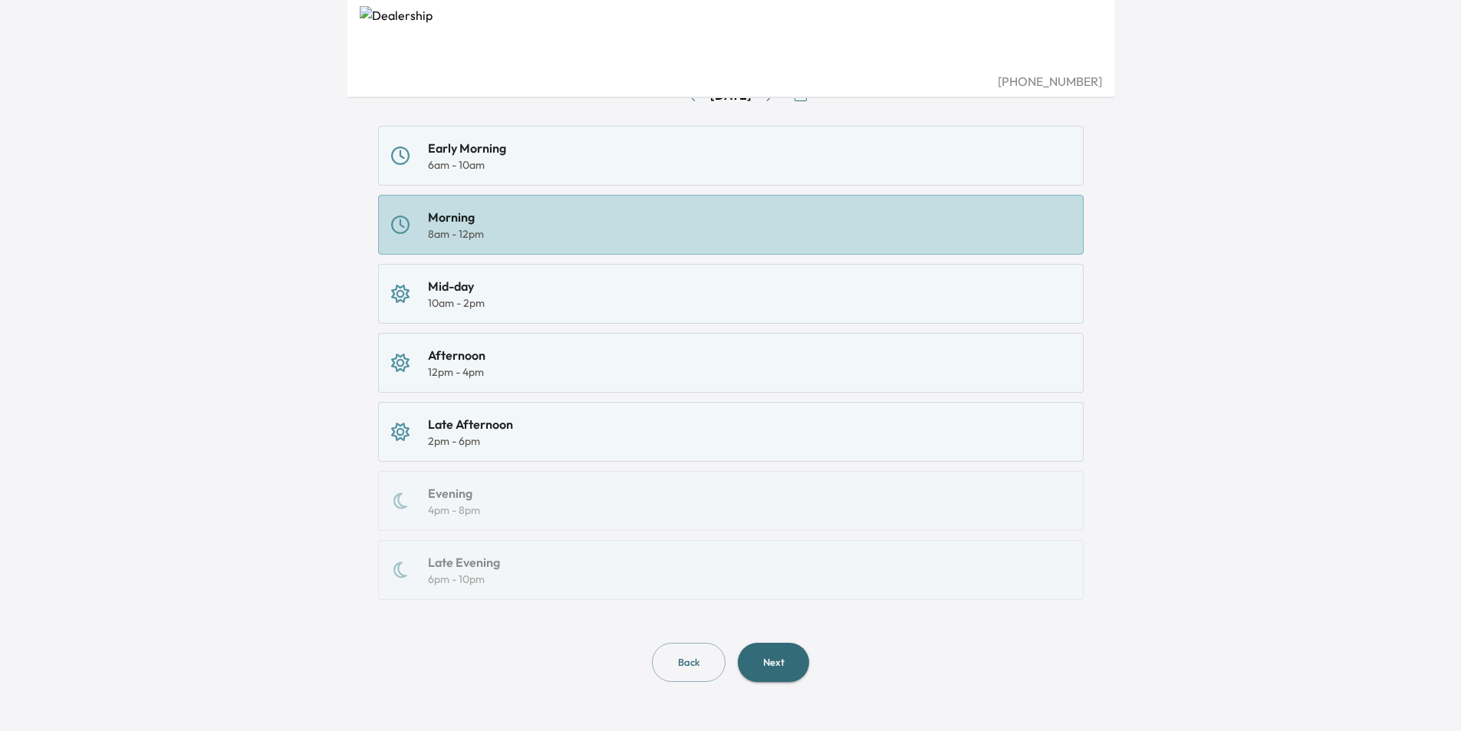
click at [782, 664] on button "Next" at bounding box center [773, 662] width 71 height 39
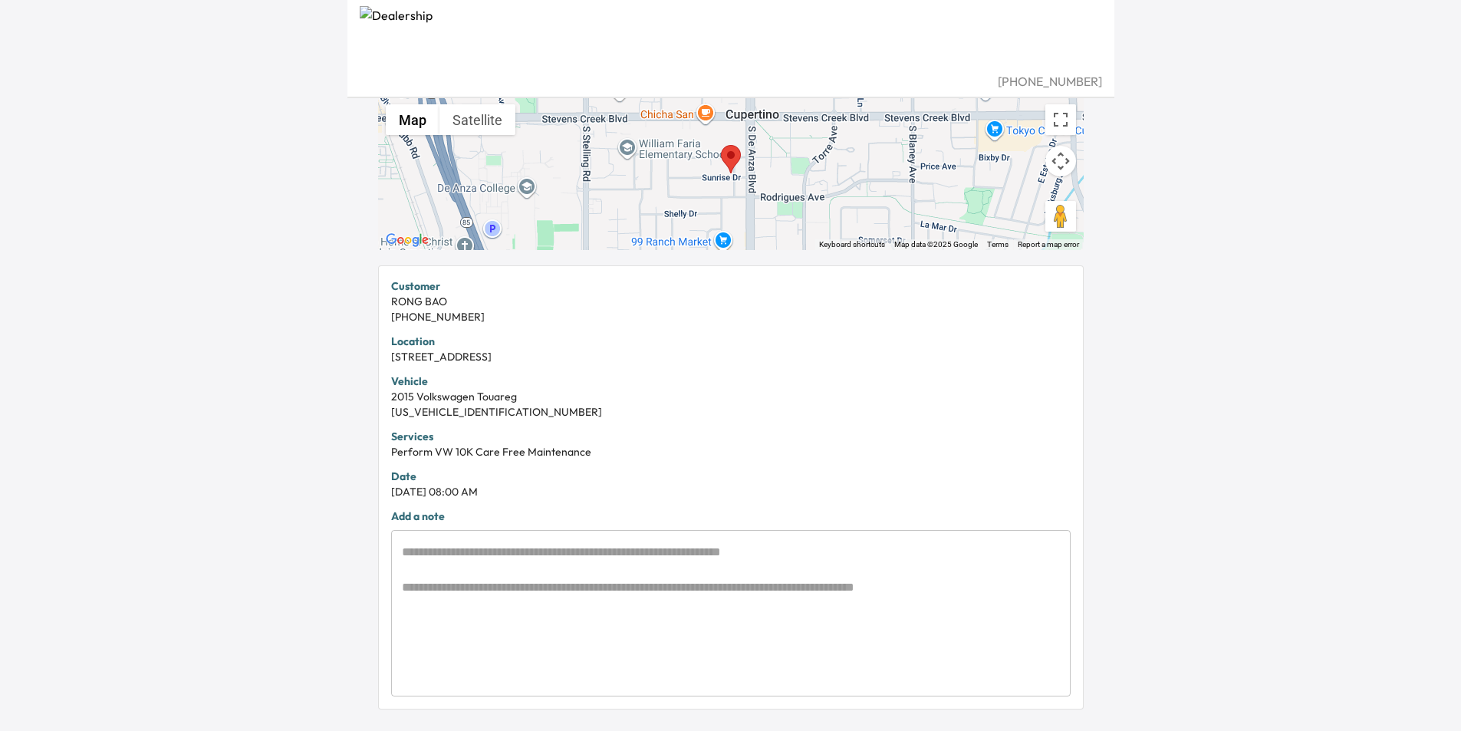
scroll to position [230, 0]
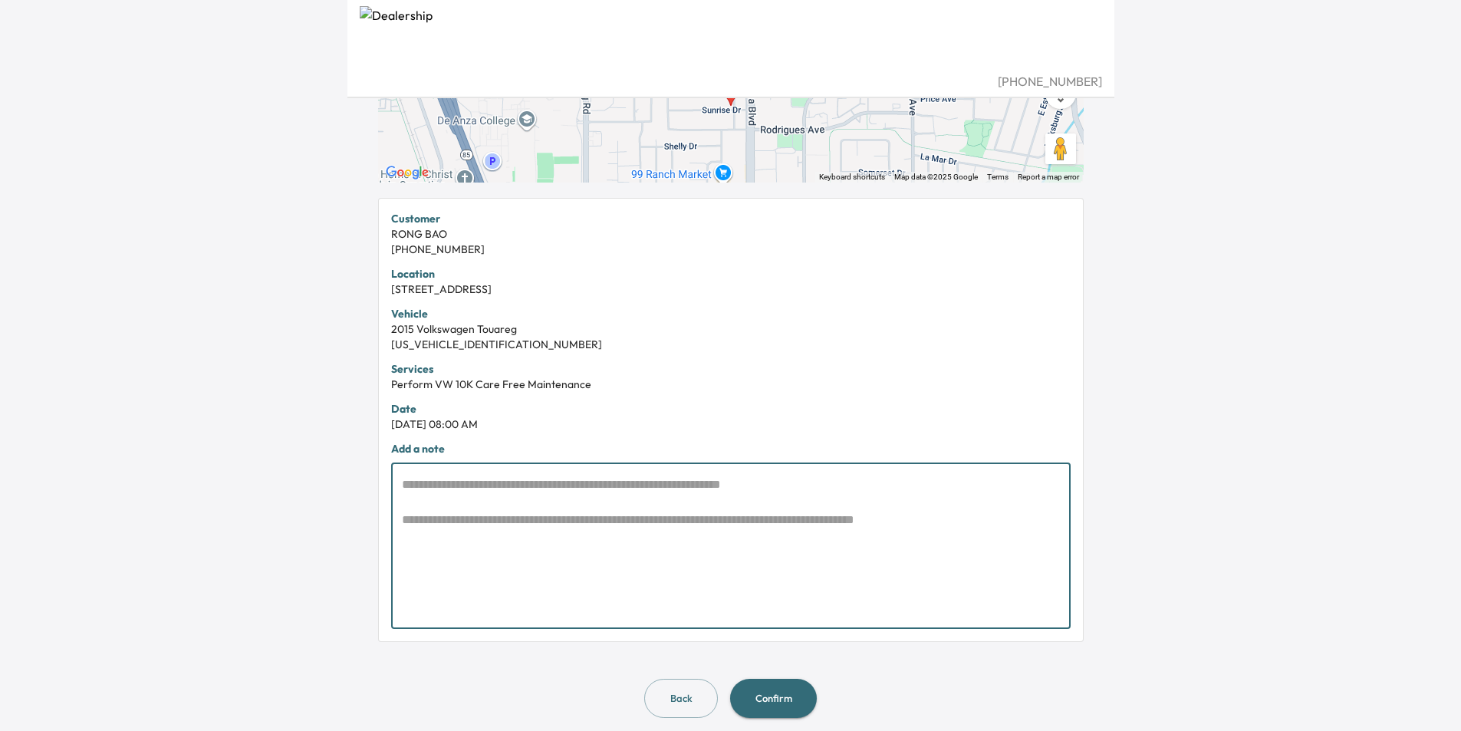
drag, startPoint x: 428, startPoint y: 476, endPoint x: 788, endPoint y: 493, distance: 360.9
click at [788, 493] on textarea at bounding box center [731, 546] width 658 height 141
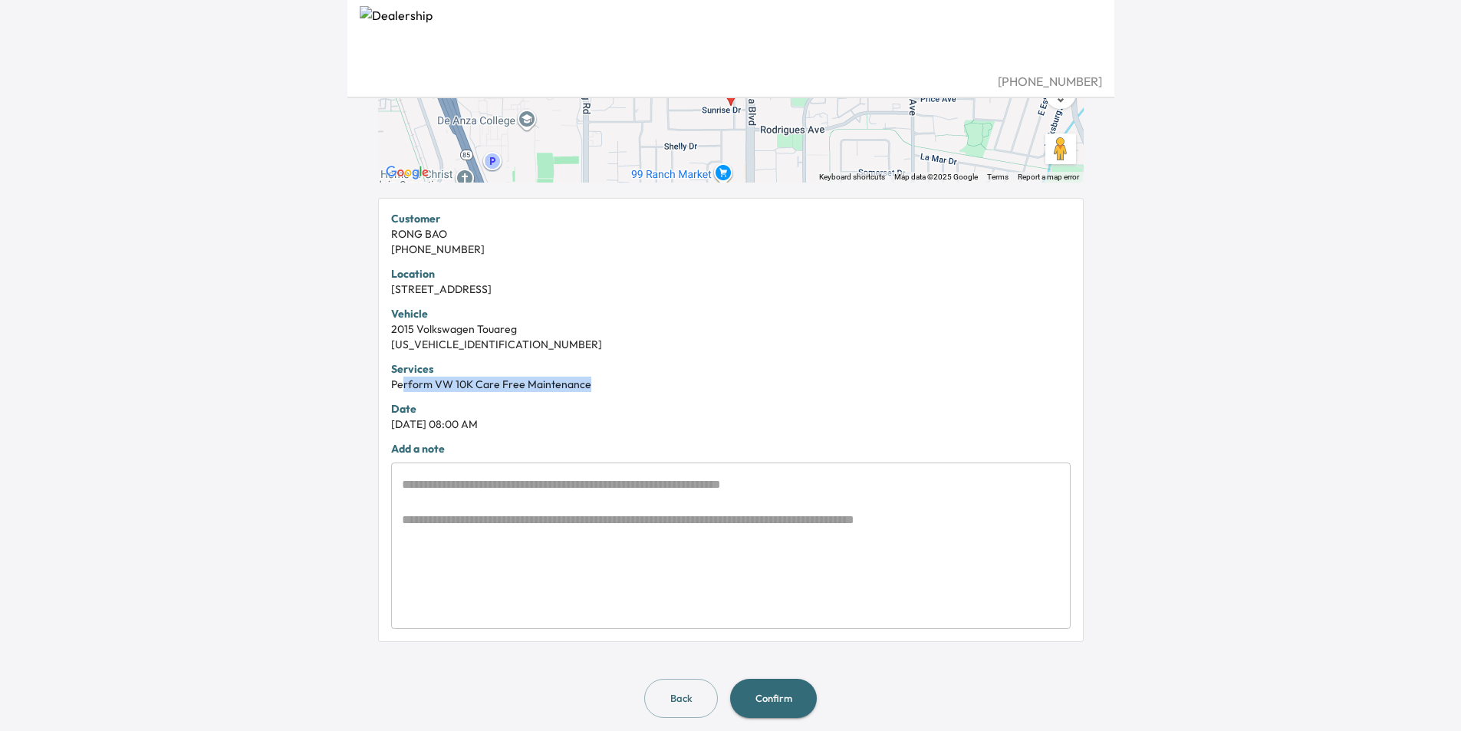
drag, startPoint x: 405, startPoint y: 380, endPoint x: 587, endPoint y: 390, distance: 182.8
click at [587, 390] on div "Perform VW 10K Care Free Maintenance" at bounding box center [731, 384] width 680 height 15
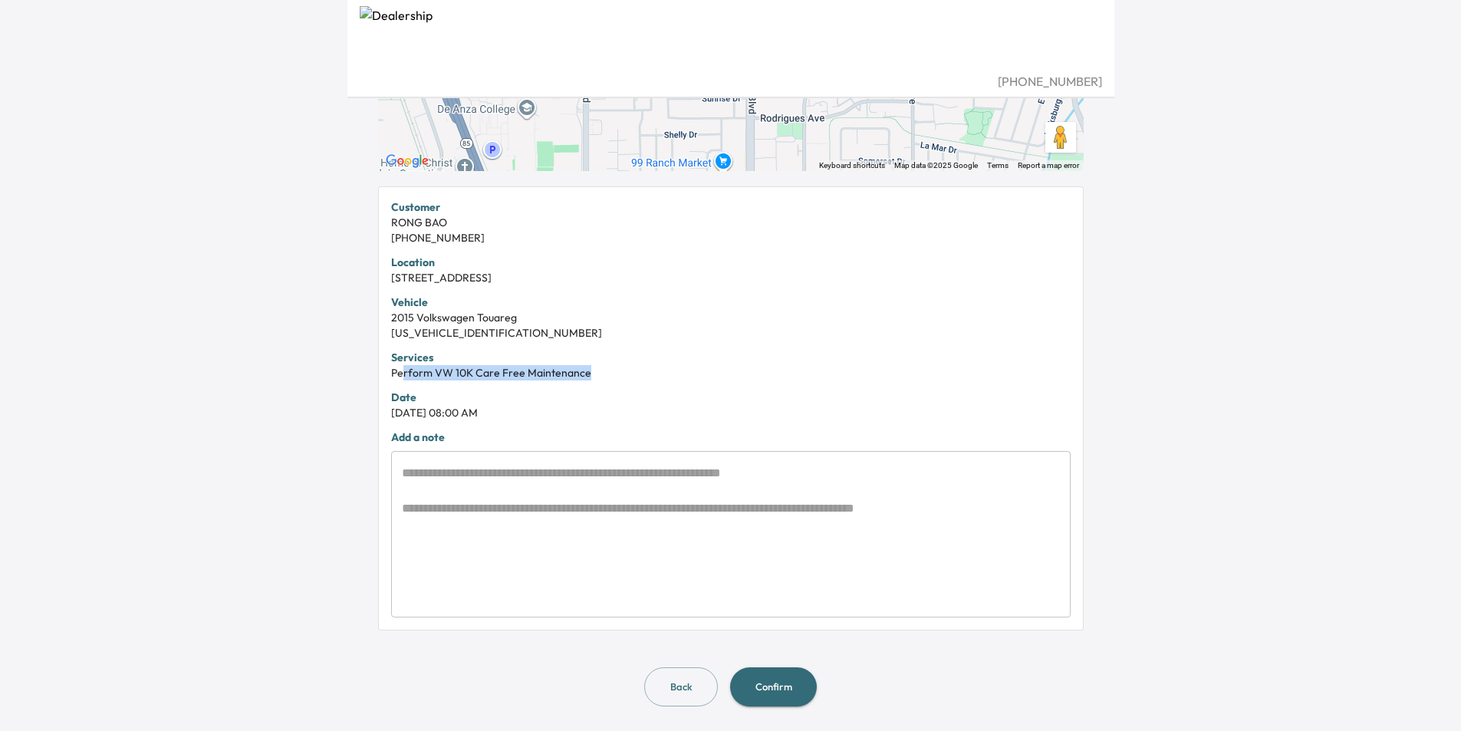
scroll to position [0, 0]
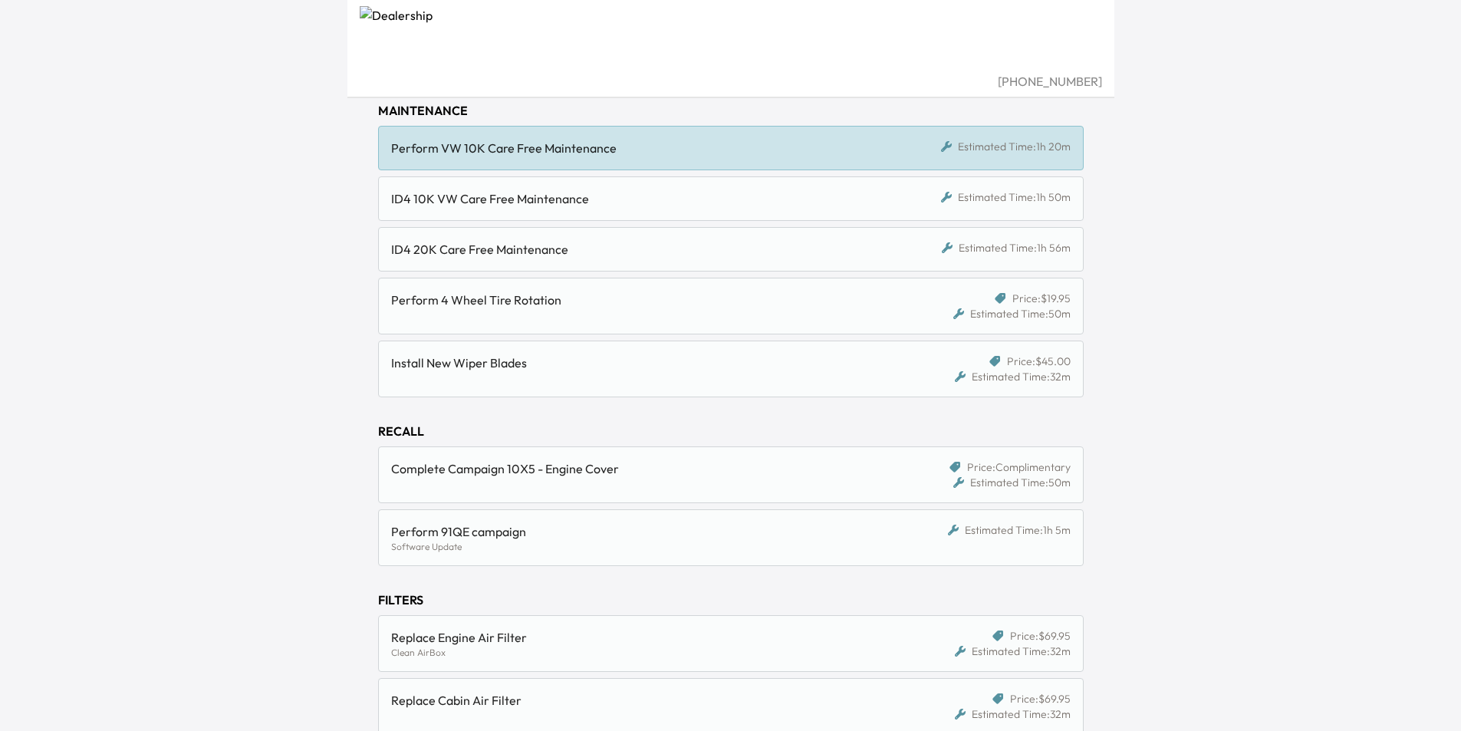
scroll to position [402, 0]
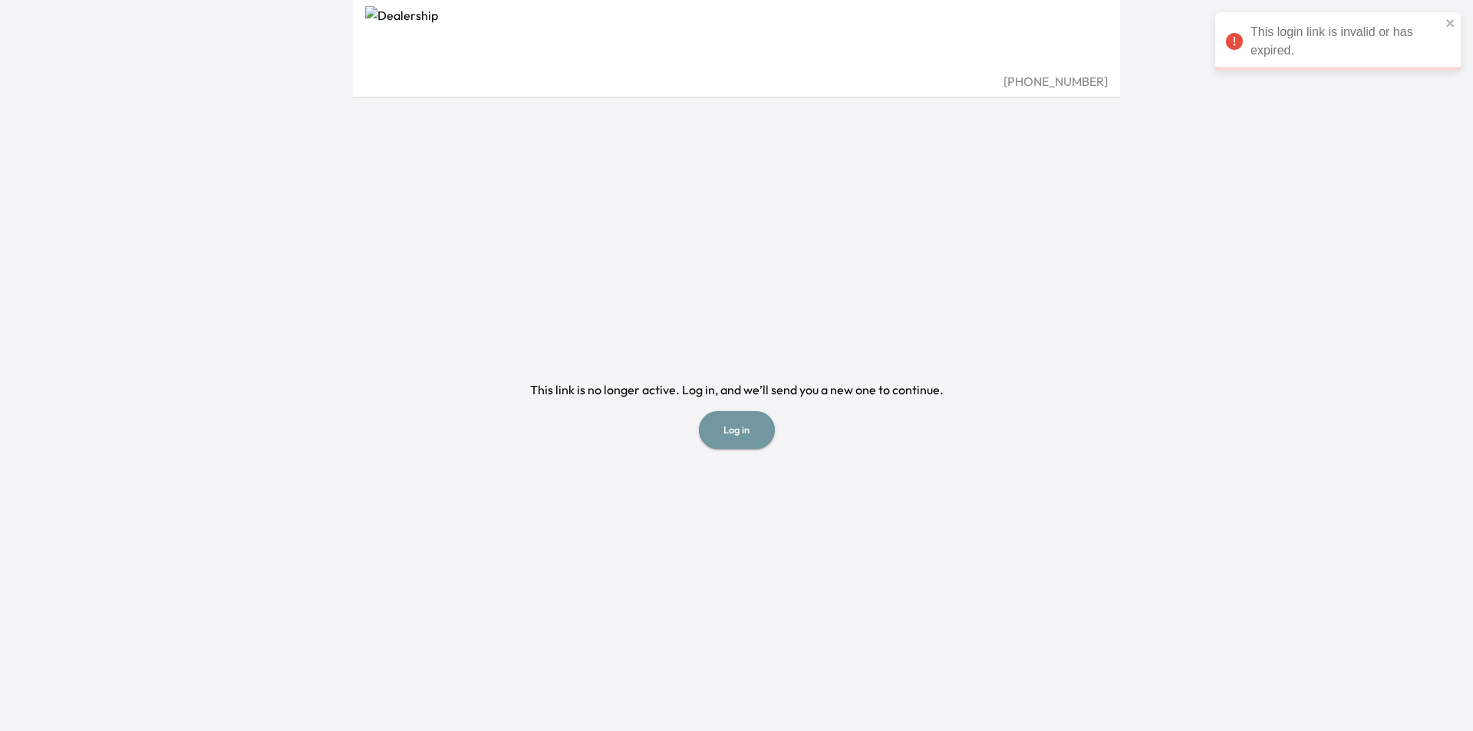
click at [747, 435] on button "Log in" at bounding box center [737, 430] width 76 height 38
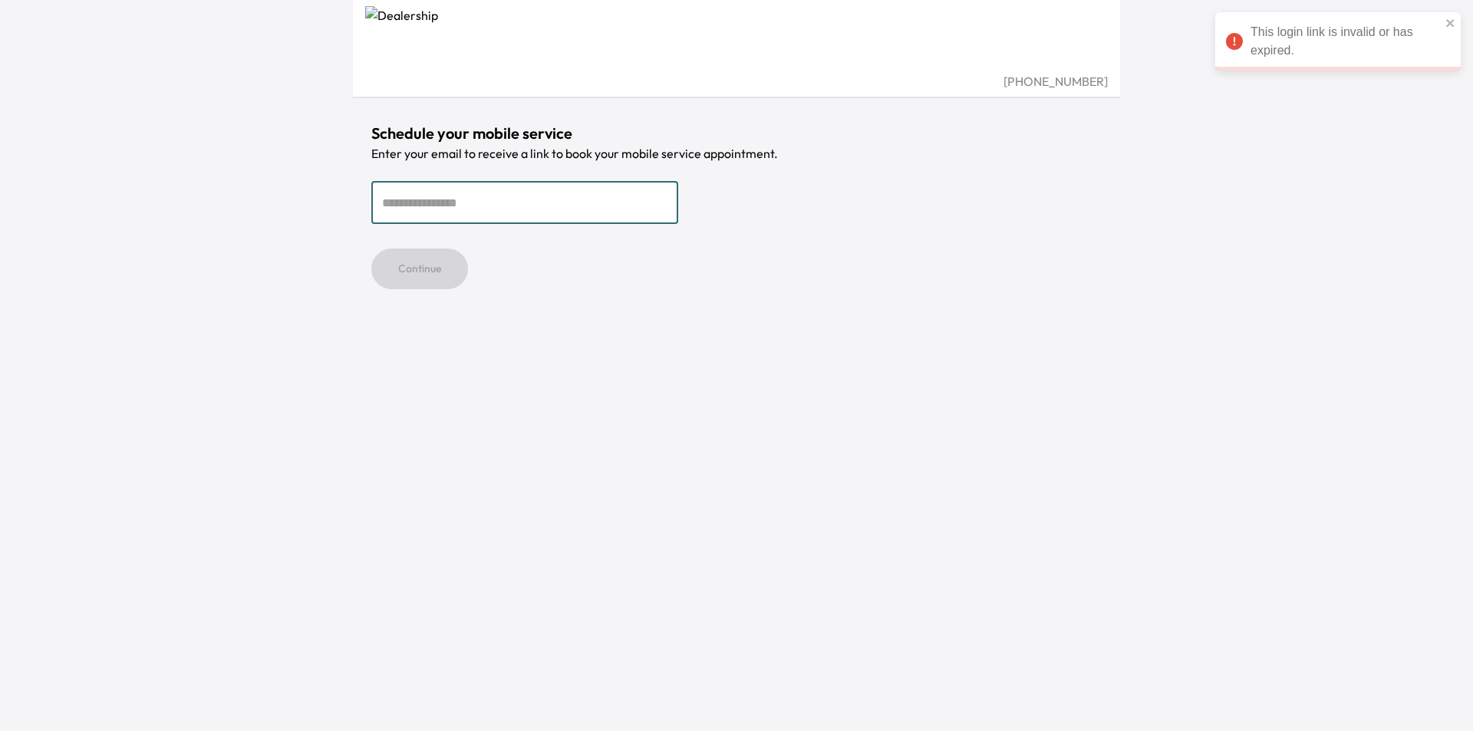
click at [458, 206] on input "email" at bounding box center [524, 202] width 307 height 43
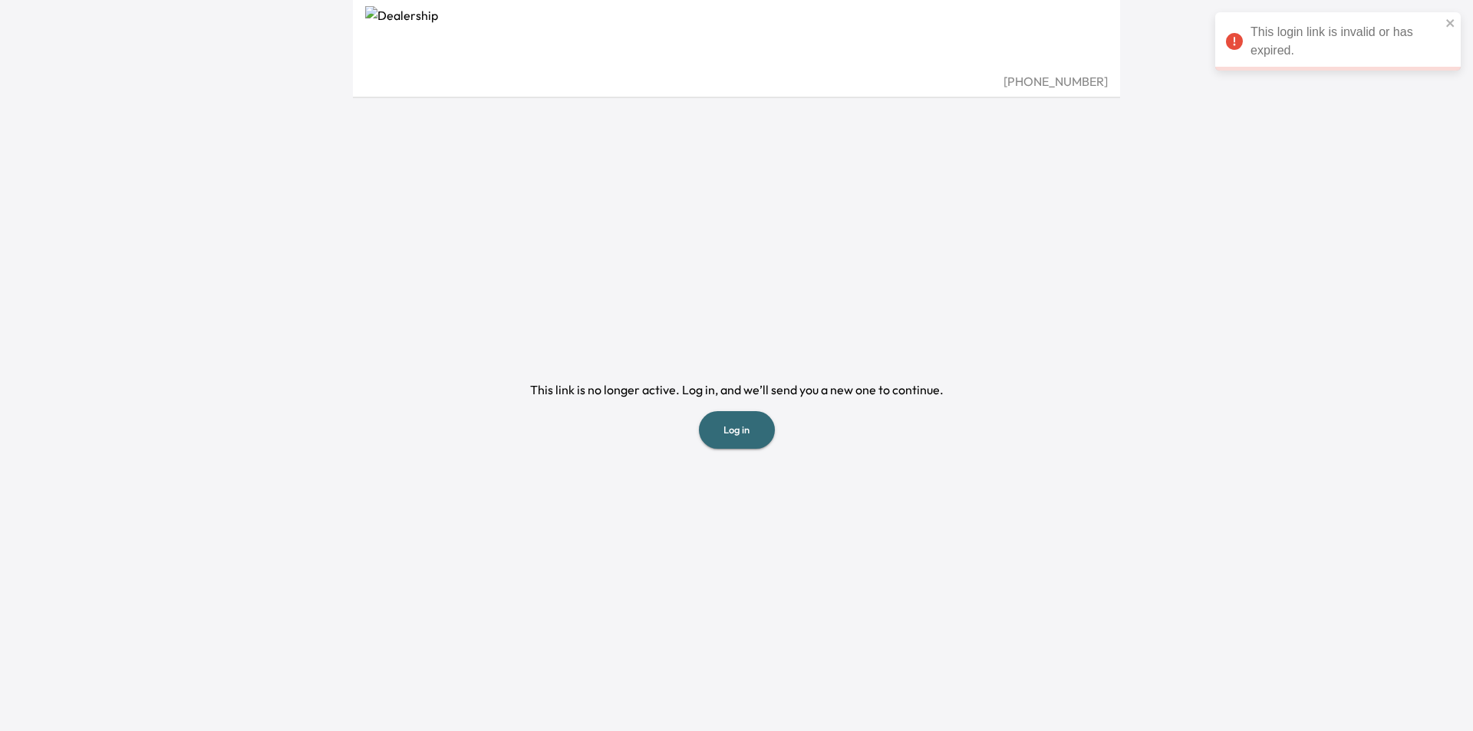
click at [740, 433] on button "Log in" at bounding box center [737, 430] width 76 height 38
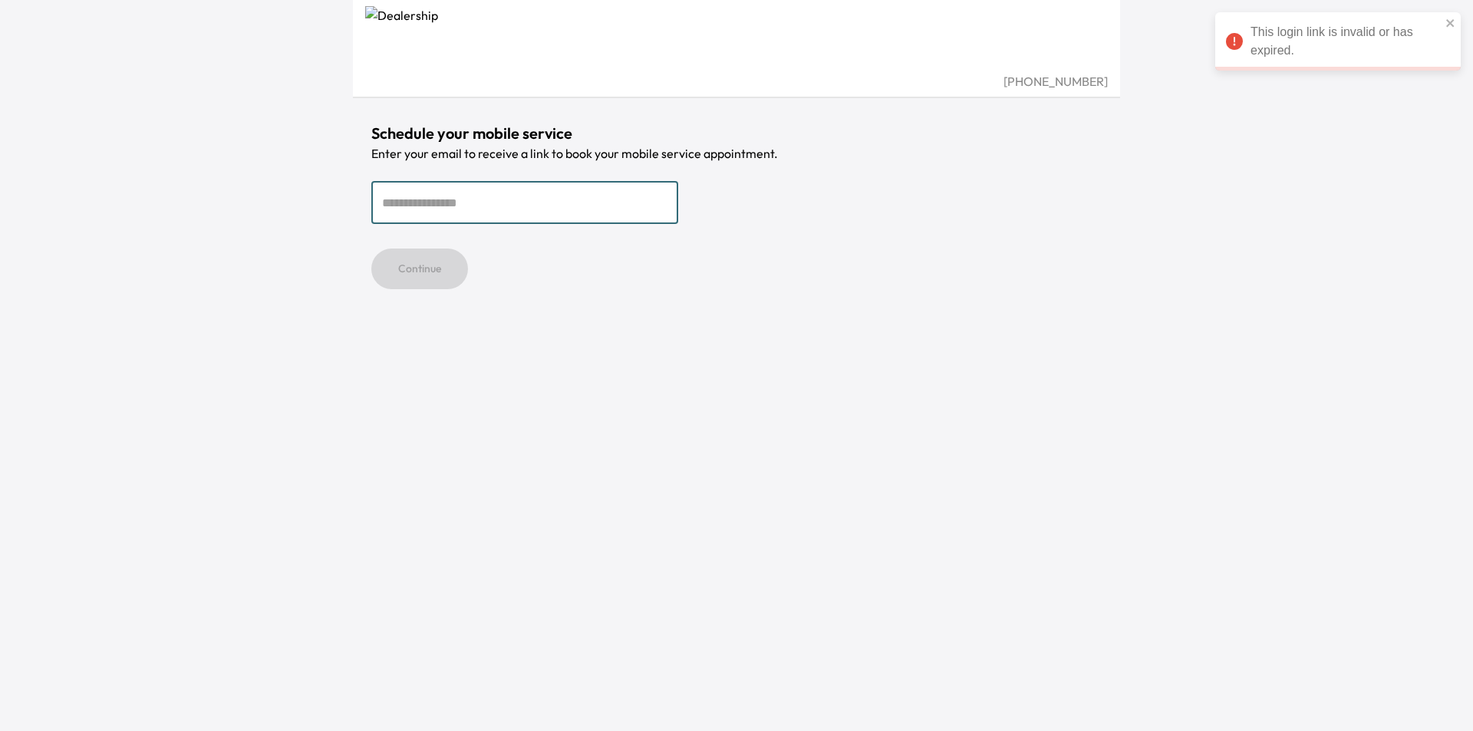
click at [452, 206] on input "email" at bounding box center [524, 202] width 307 height 43
type input "**********"
click at [439, 268] on button "Continue" at bounding box center [419, 268] width 97 height 41
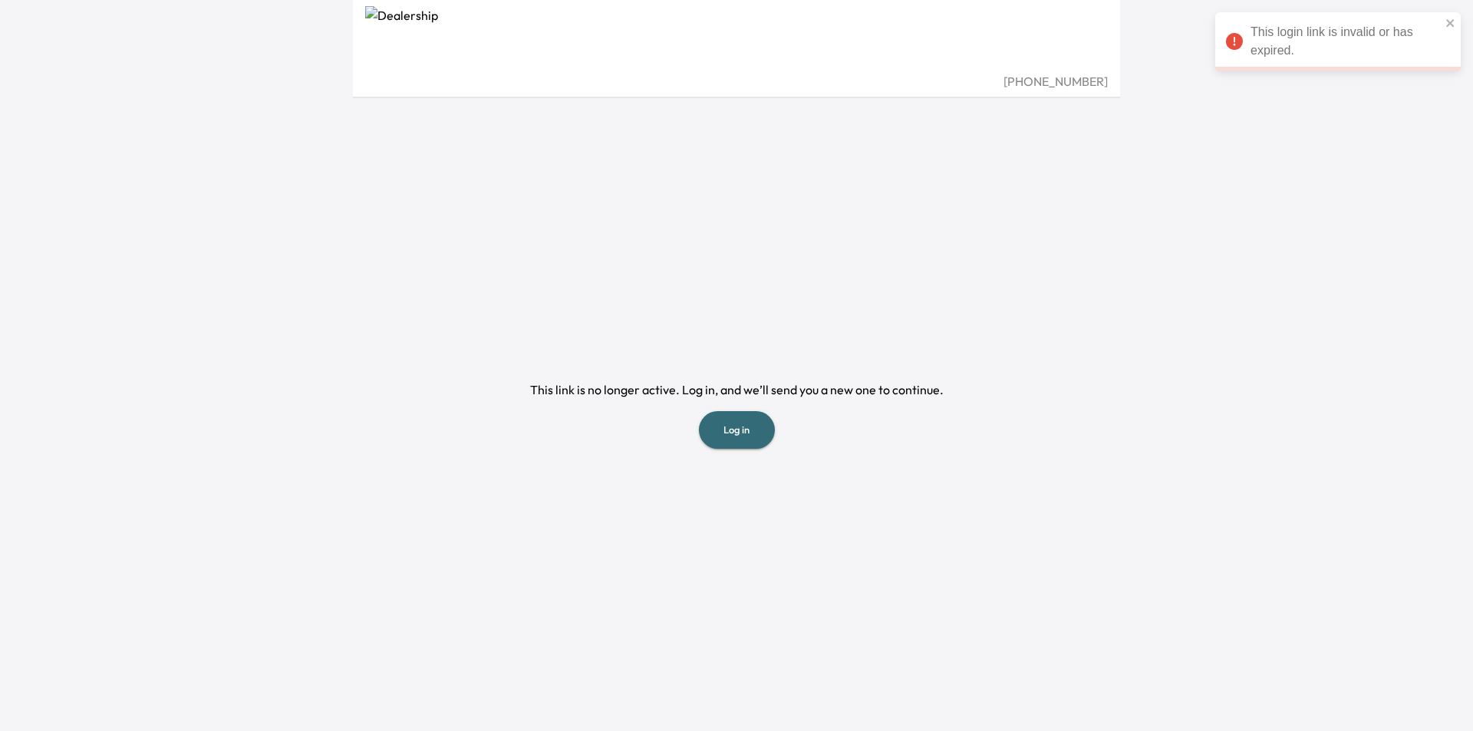
click at [727, 431] on button "Log in" at bounding box center [737, 430] width 76 height 38
